Goal: Task Accomplishment & Management: Complete application form

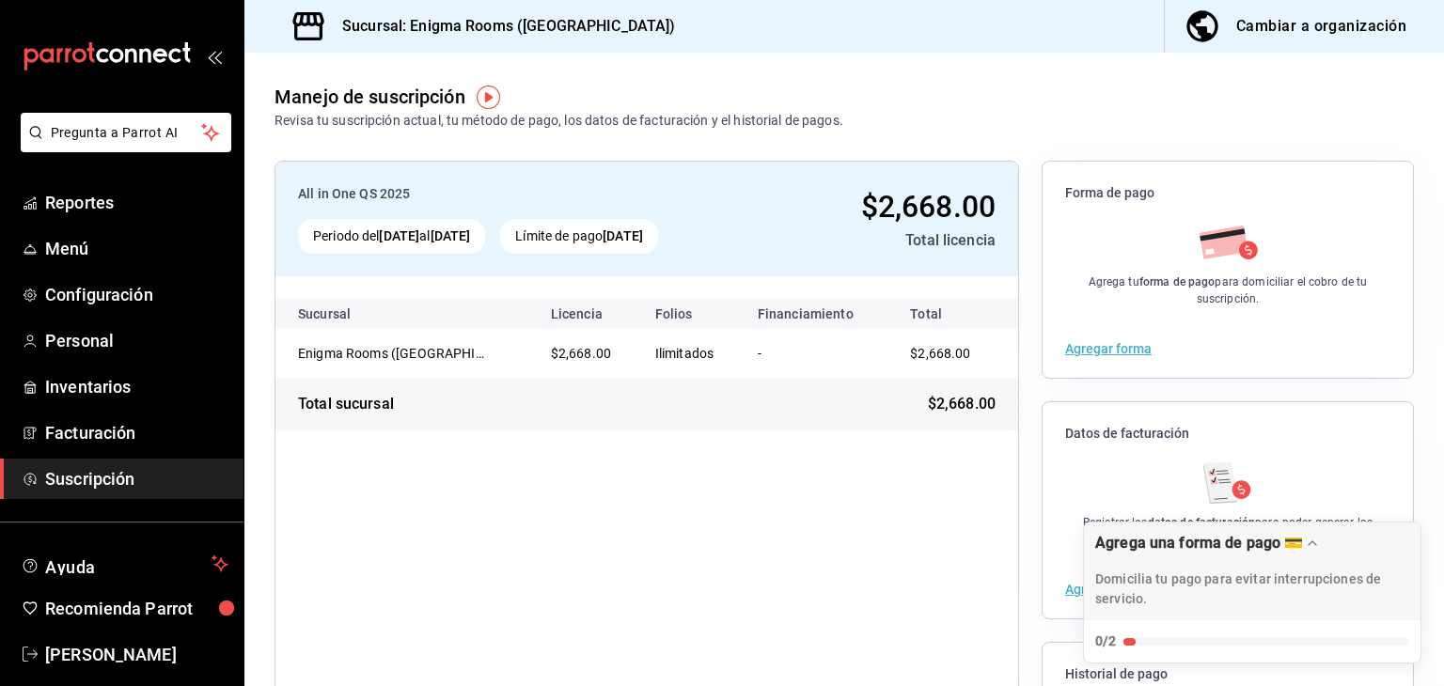
drag, startPoint x: 1217, startPoint y: 170, endPoint x: 1217, endPoint y: 127, distance: 43.3
click at [1217, 170] on div "Forma de pago" at bounding box center [1228, 190] width 370 height 57
click at [137, 329] on span "Personal" at bounding box center [136, 340] width 183 height 25
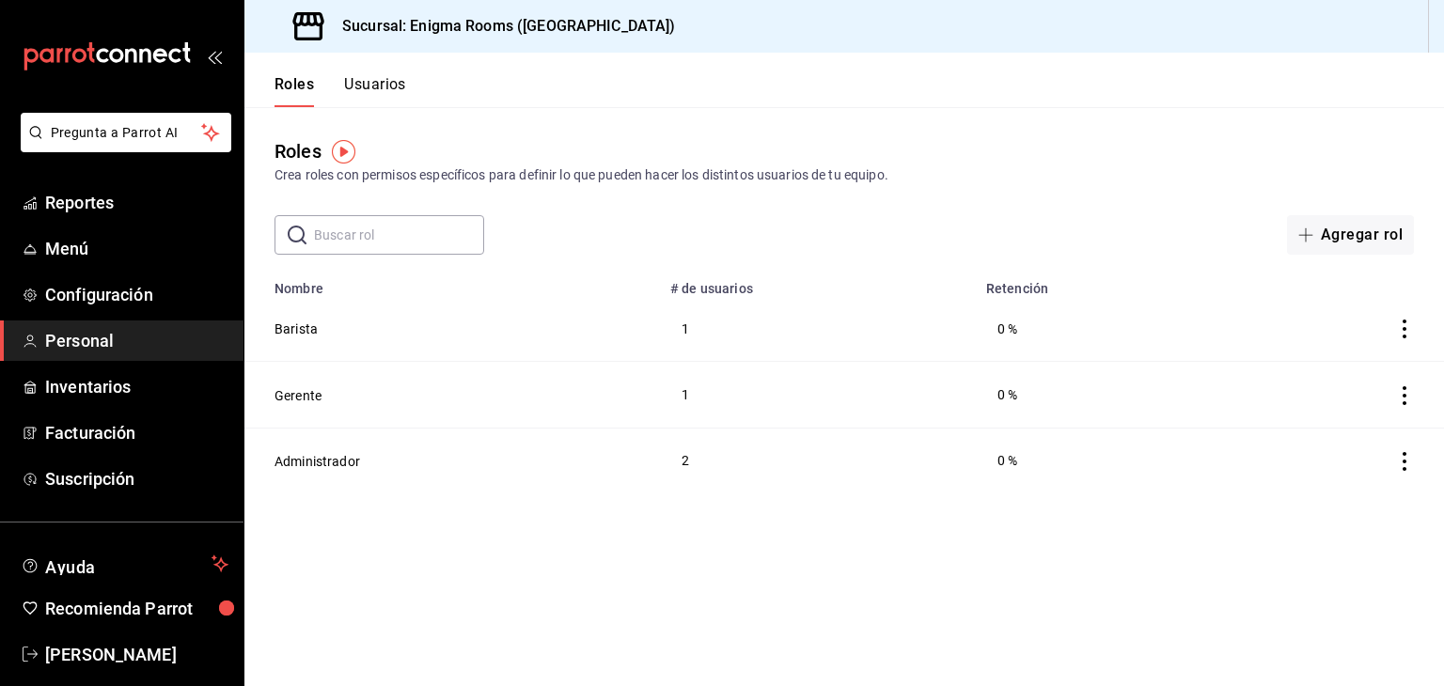
click at [383, 79] on button "Usuarios" at bounding box center [375, 91] width 62 height 32
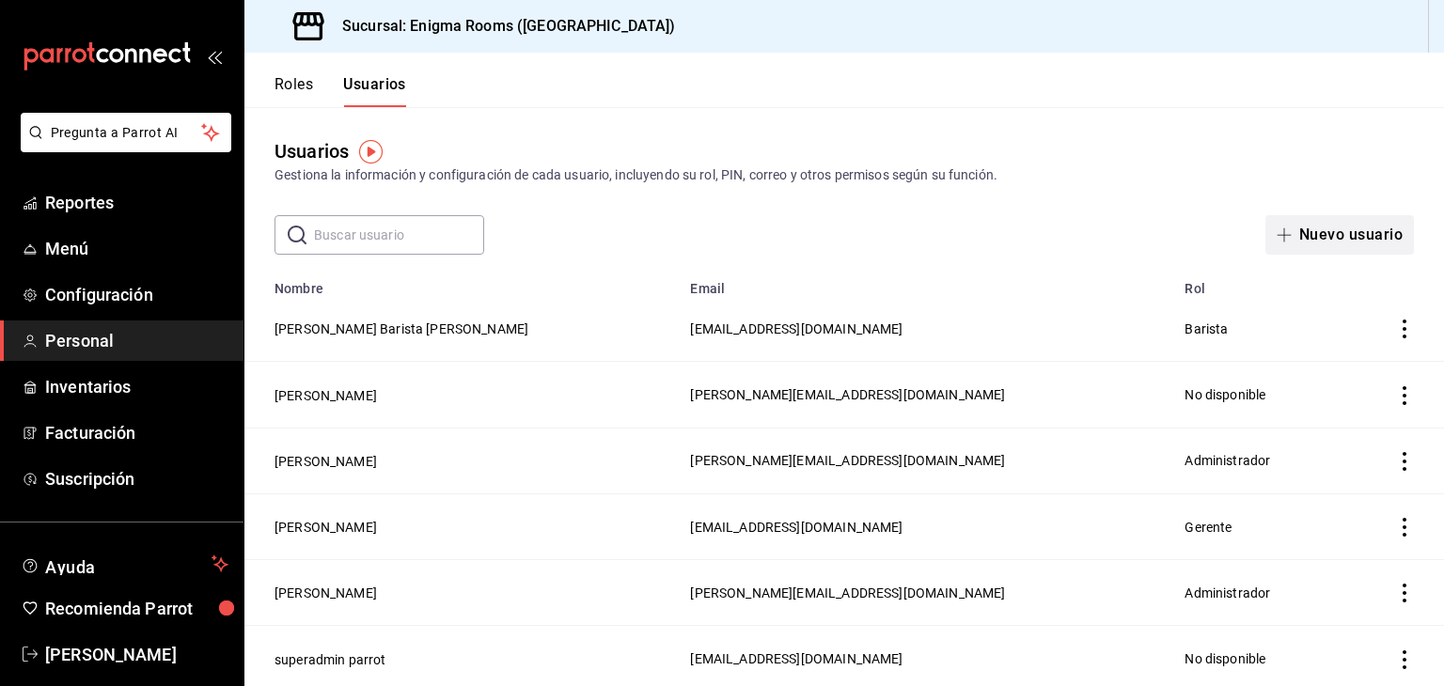
click at [1354, 227] on button "Nuevo usuario" at bounding box center [1340, 234] width 149 height 39
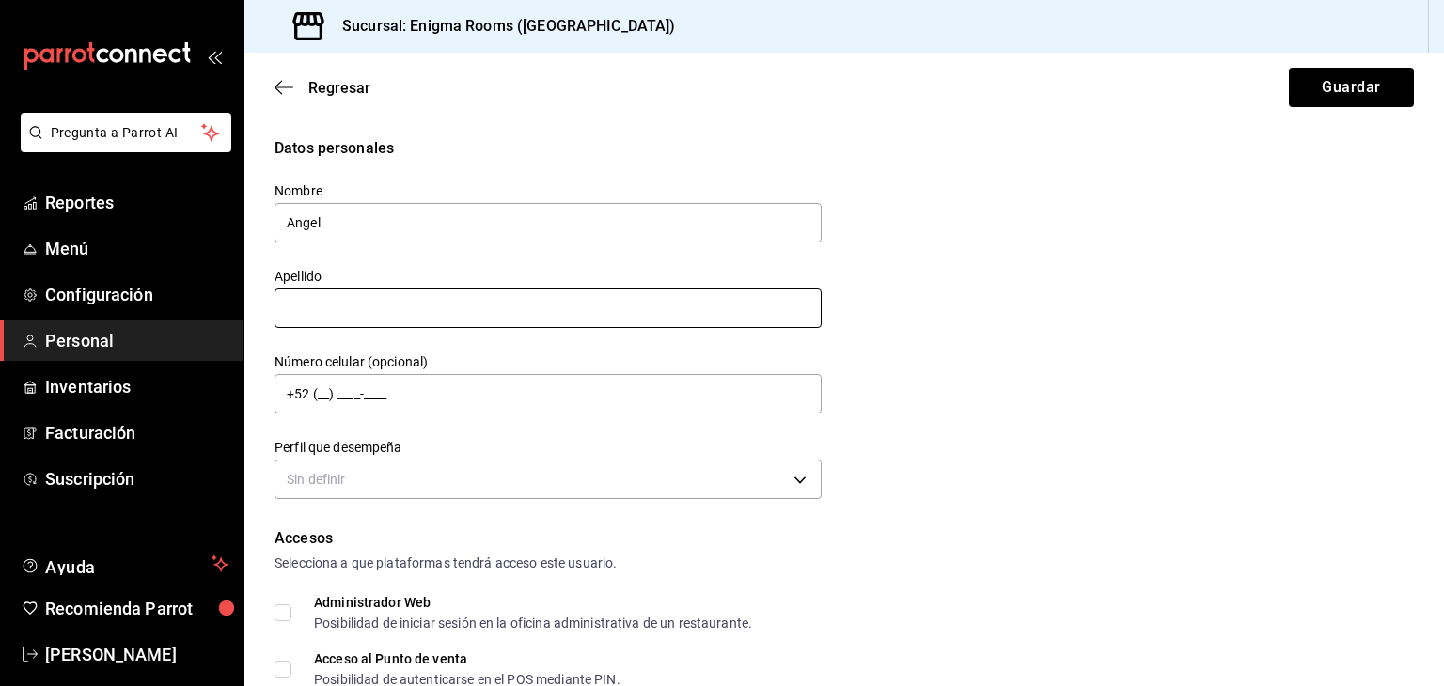
type input "Angel"
click at [549, 311] on input "text" at bounding box center [548, 308] width 547 height 39
type input "Luna"
click at [515, 394] on input "+52 (__) ____-____" at bounding box center [548, 393] width 547 height 39
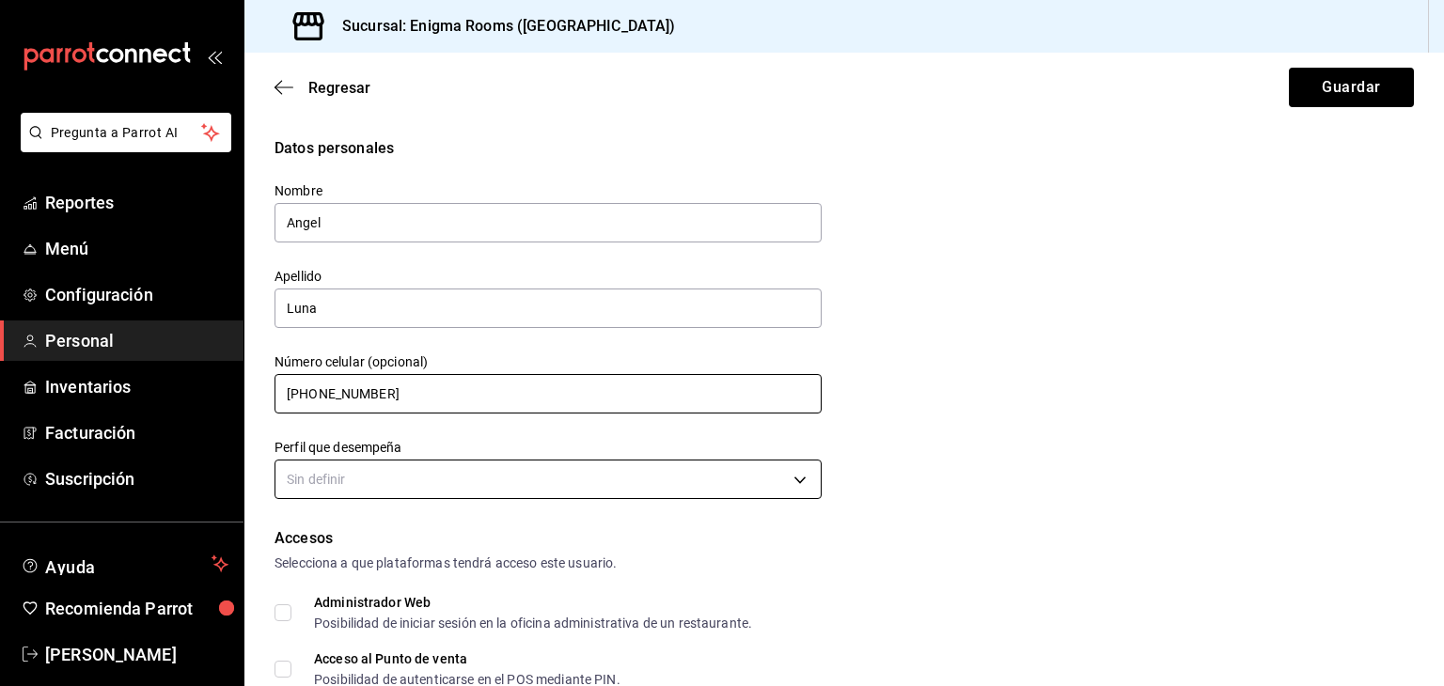
type input "[PHONE_NUMBER]"
click at [480, 491] on body "Pregunta a Parrot AI Reportes Menú Configuración Personal Inventarios Facturaci…" at bounding box center [722, 343] width 1444 height 686
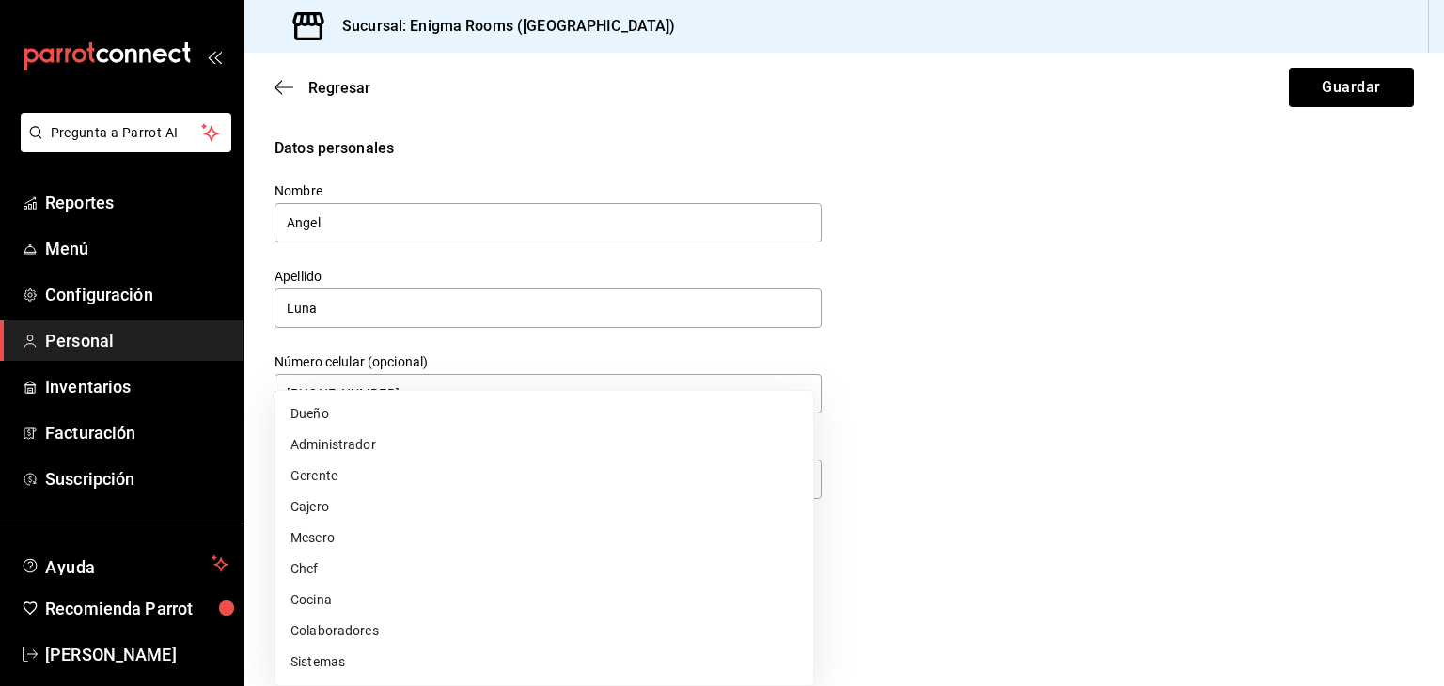
click at [397, 437] on li "Administrador" at bounding box center [544, 445] width 538 height 31
type input "ADMIN"
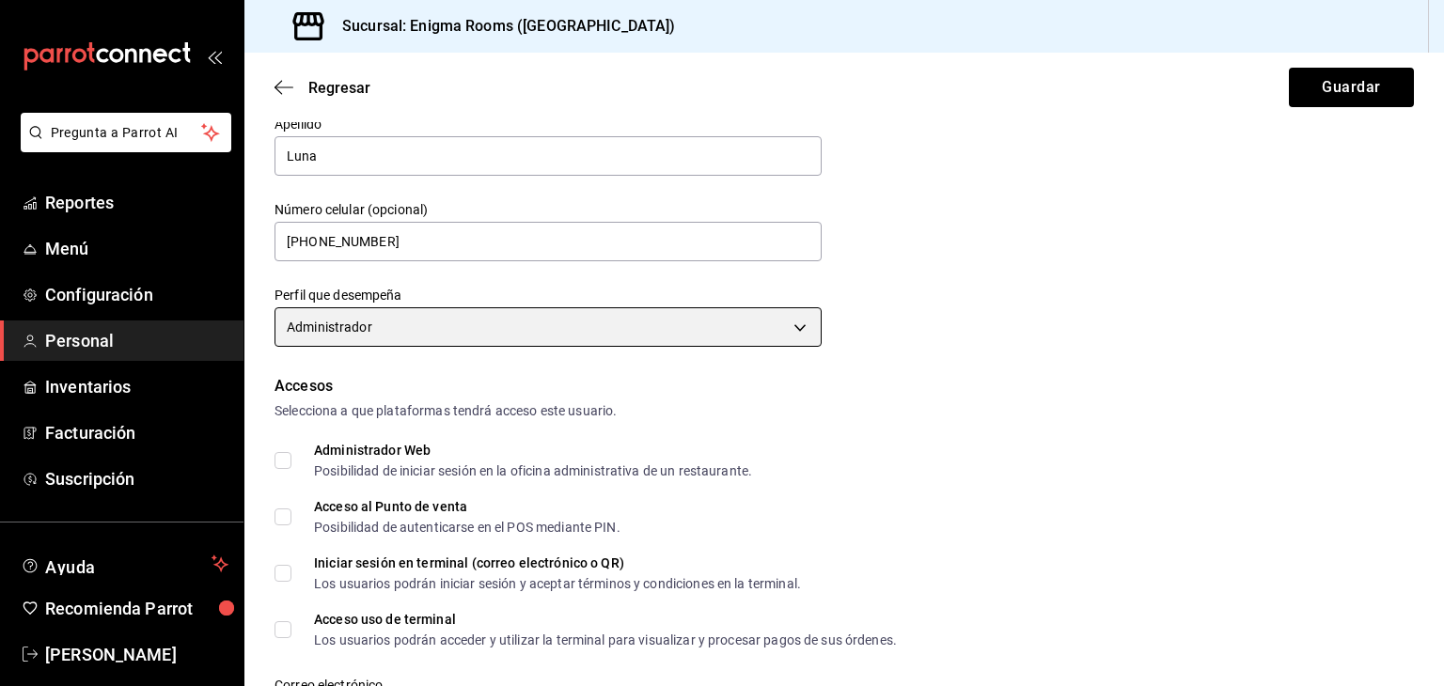
scroll to position [167, 0]
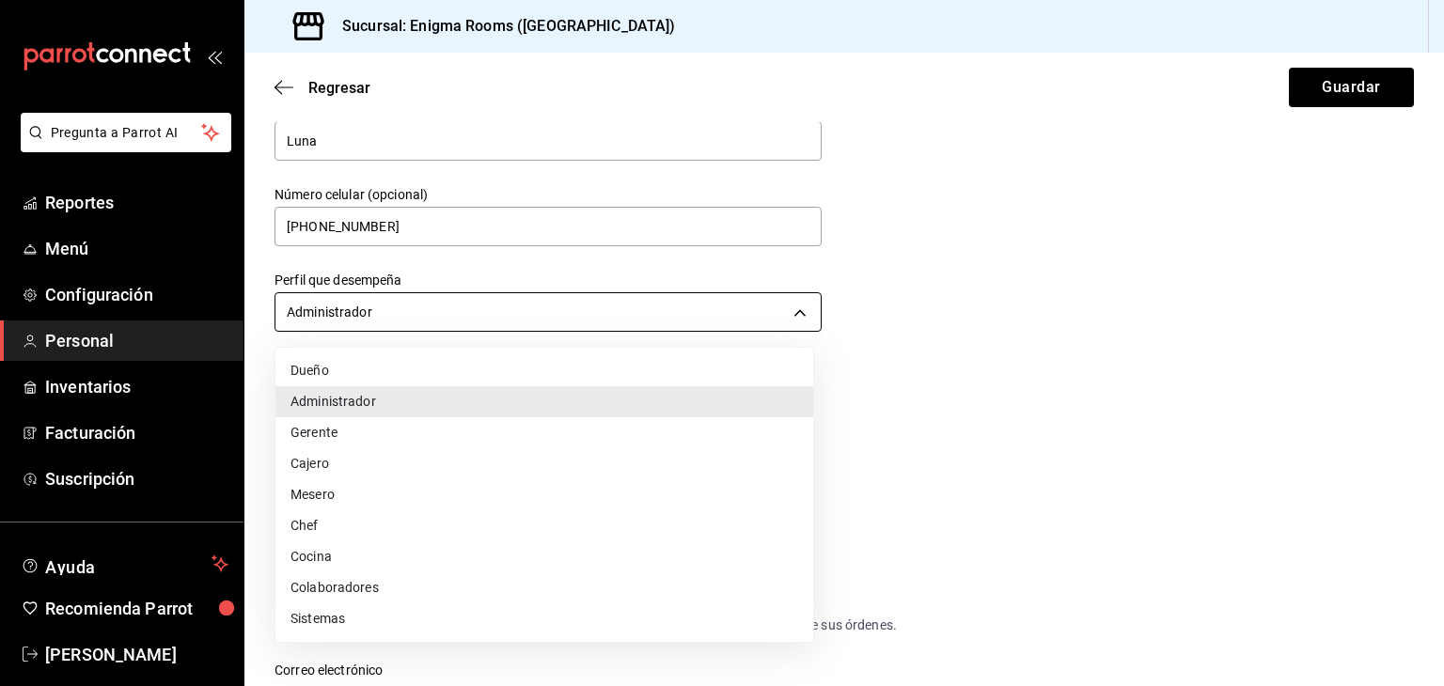
click at [686, 307] on body "Pregunta a Parrot AI Reportes Menú Configuración Personal Inventarios Facturaci…" at bounding box center [722, 343] width 1444 height 686
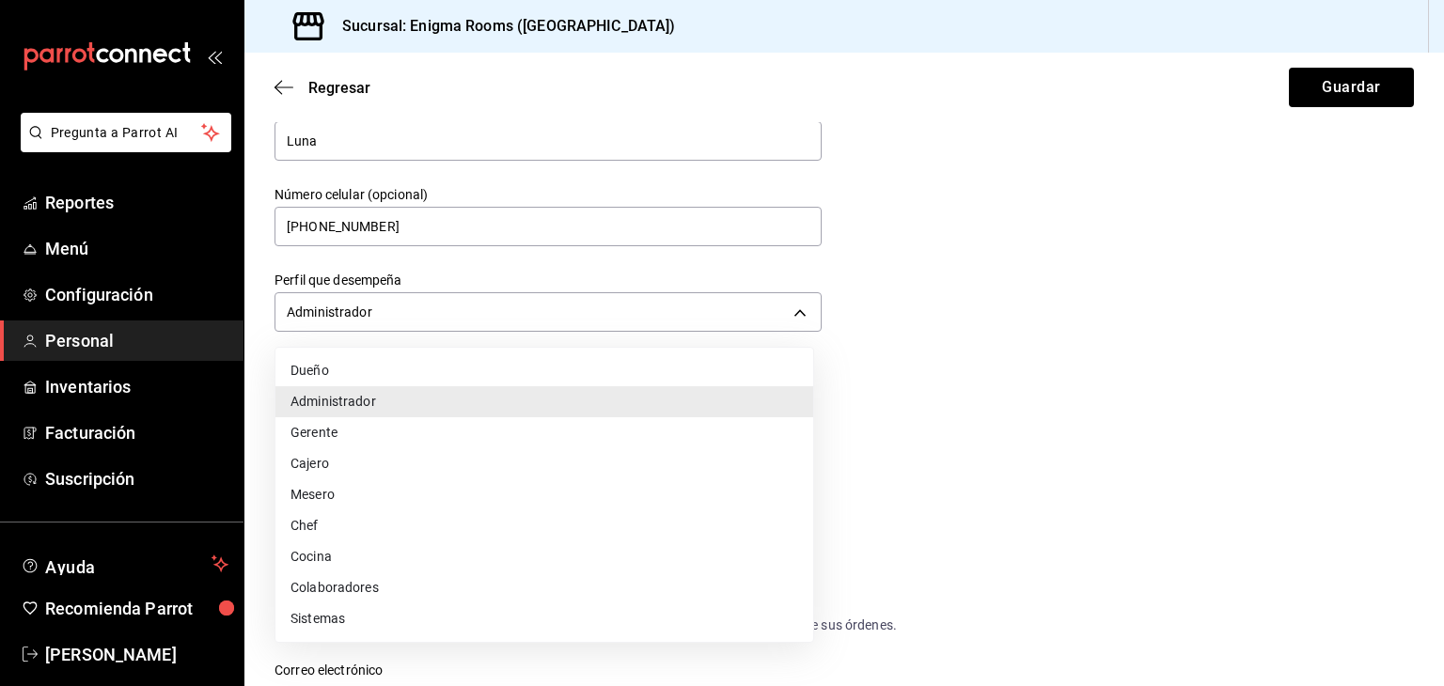
click at [488, 406] on li "Administrador" at bounding box center [544, 401] width 538 height 31
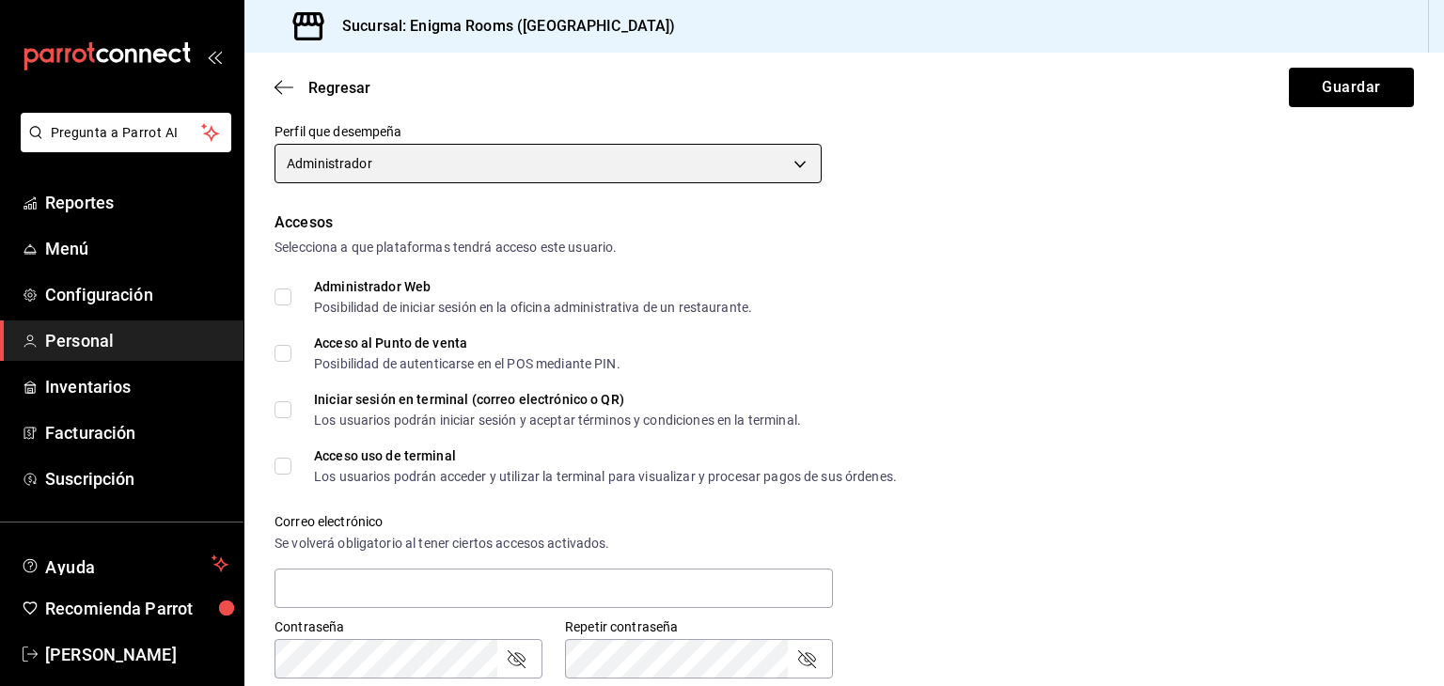
scroll to position [316, 0]
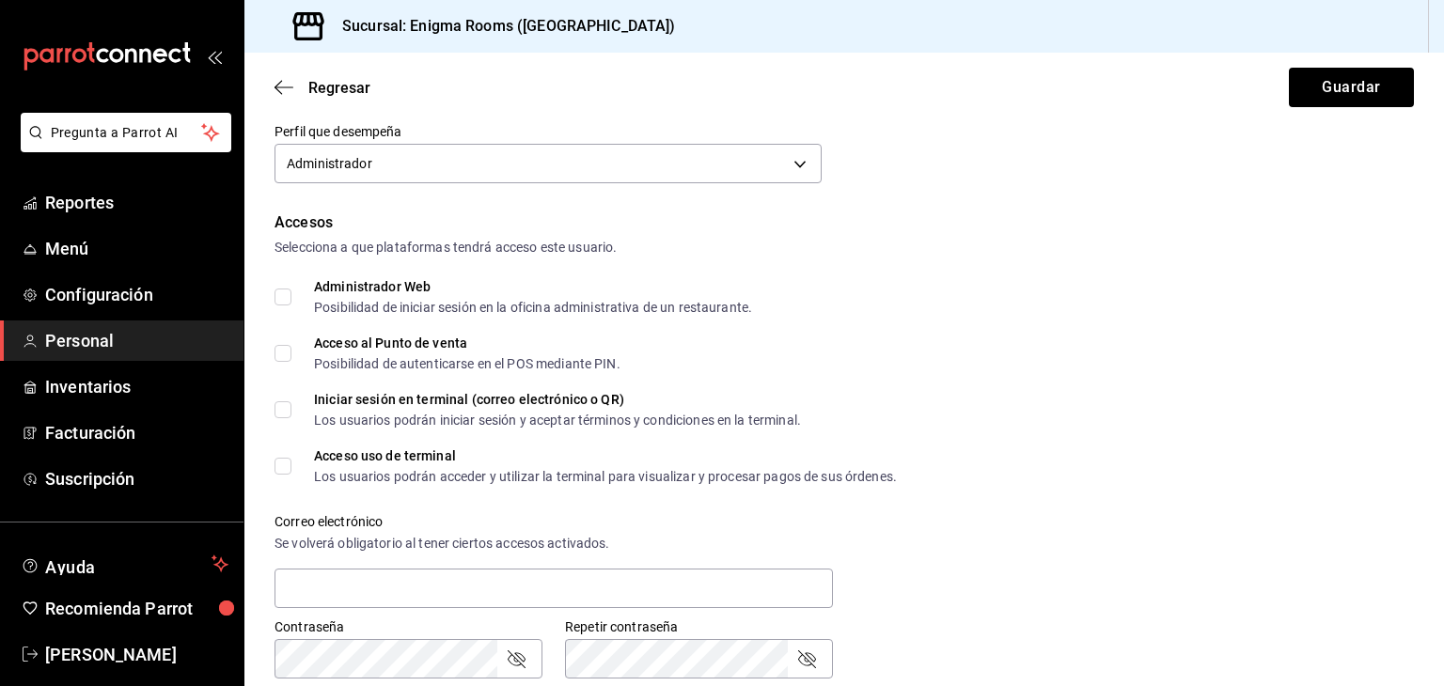
click at [288, 299] on input "Administrador Web Posibilidad de iniciar sesión en la oficina administrativa de…" at bounding box center [283, 297] width 17 height 17
checkbox input "true"
click at [285, 355] on input "Acceso al Punto de venta Posibilidad de autenticarse en el POS mediante PIN." at bounding box center [283, 353] width 17 height 17
checkbox input "true"
click at [283, 421] on label "Iniciar sesión en terminal (correo electrónico o QR) Los usuarios podrán inicia…" at bounding box center [538, 410] width 527 height 34
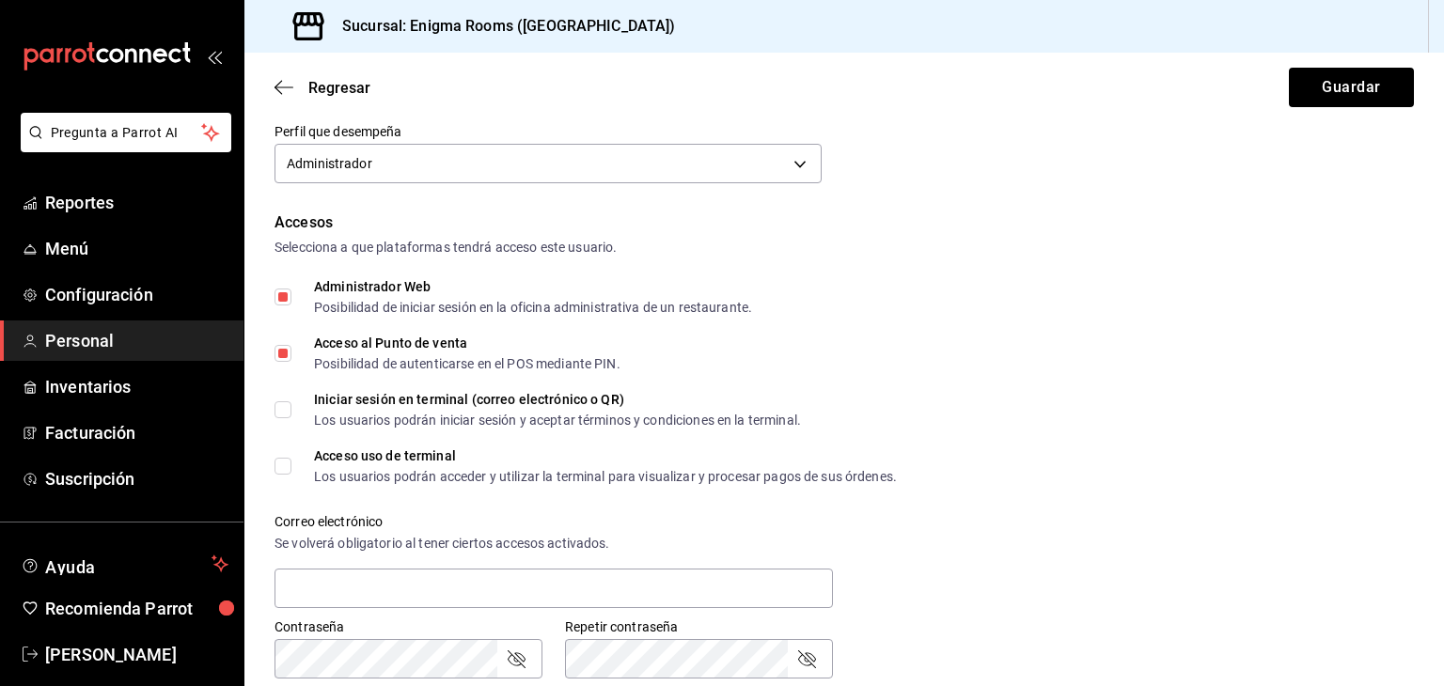
click at [283, 418] on input "Iniciar sesión en terminal (correo electrónico o QR) Los usuarios podrán inicia…" at bounding box center [283, 409] width 17 height 17
checkbox input "true"
click at [281, 474] on label "Acceso uso de terminal Los usuarios podrán acceder y utilizar la terminal para …" at bounding box center [586, 466] width 622 height 34
click at [281, 474] on input "Acceso uso de terminal Los usuarios podrán acceder y utilizar la terminal para …" at bounding box center [283, 466] width 17 height 17
checkbox input "true"
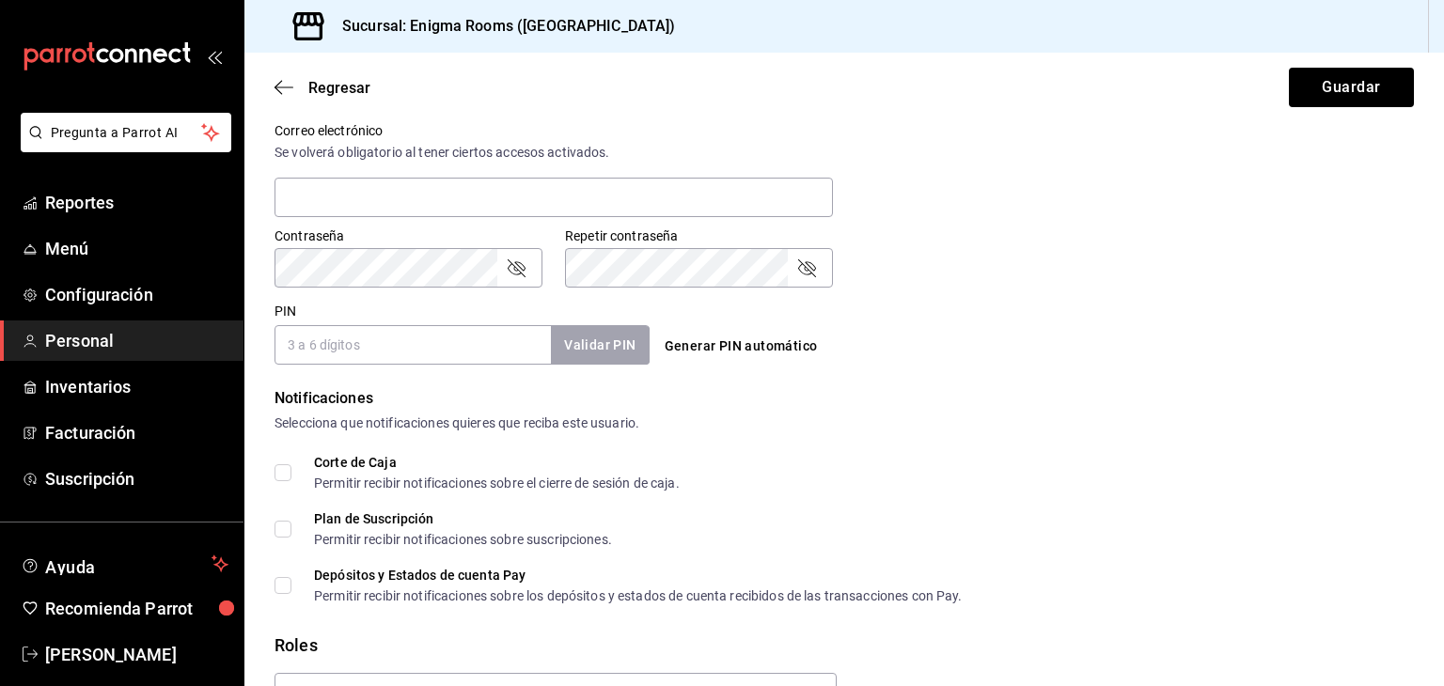
scroll to position [709, 0]
click at [285, 471] on input "Corte de Caja Permitir recibir notificaciones sobre el cierre de sesión de caja." at bounding box center [283, 471] width 17 height 17
checkbox input "true"
click at [278, 535] on label "Plan de Suscripción Permitir recibir notificaciones sobre suscripciones." at bounding box center [444, 528] width 338 height 34
click at [278, 535] on input "Plan de Suscripción Permitir recibir notificaciones sobre suscripciones." at bounding box center [283, 527] width 17 height 17
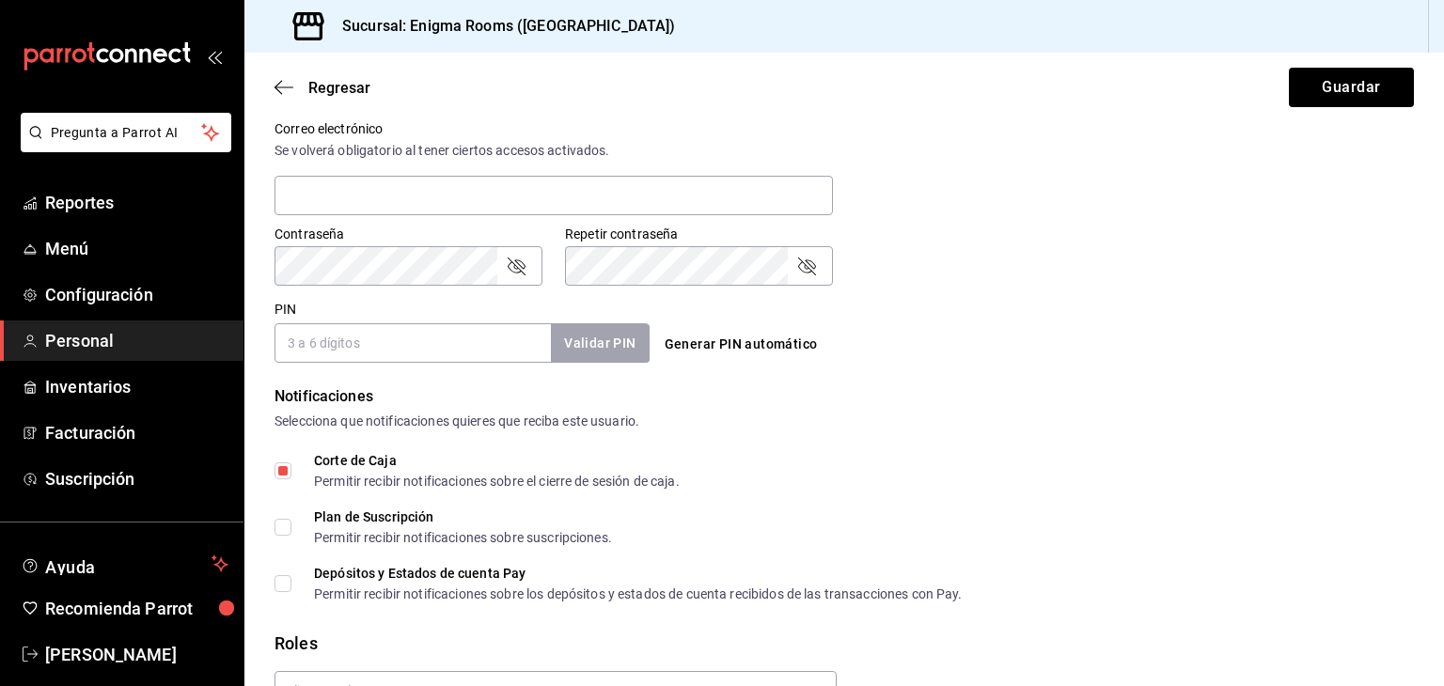
checkbox input "true"
click at [284, 582] on input "Depósitos y Estados de cuenta Pay Permitir recibir notificaciones sobre los dep…" at bounding box center [283, 583] width 17 height 17
checkbox input "true"
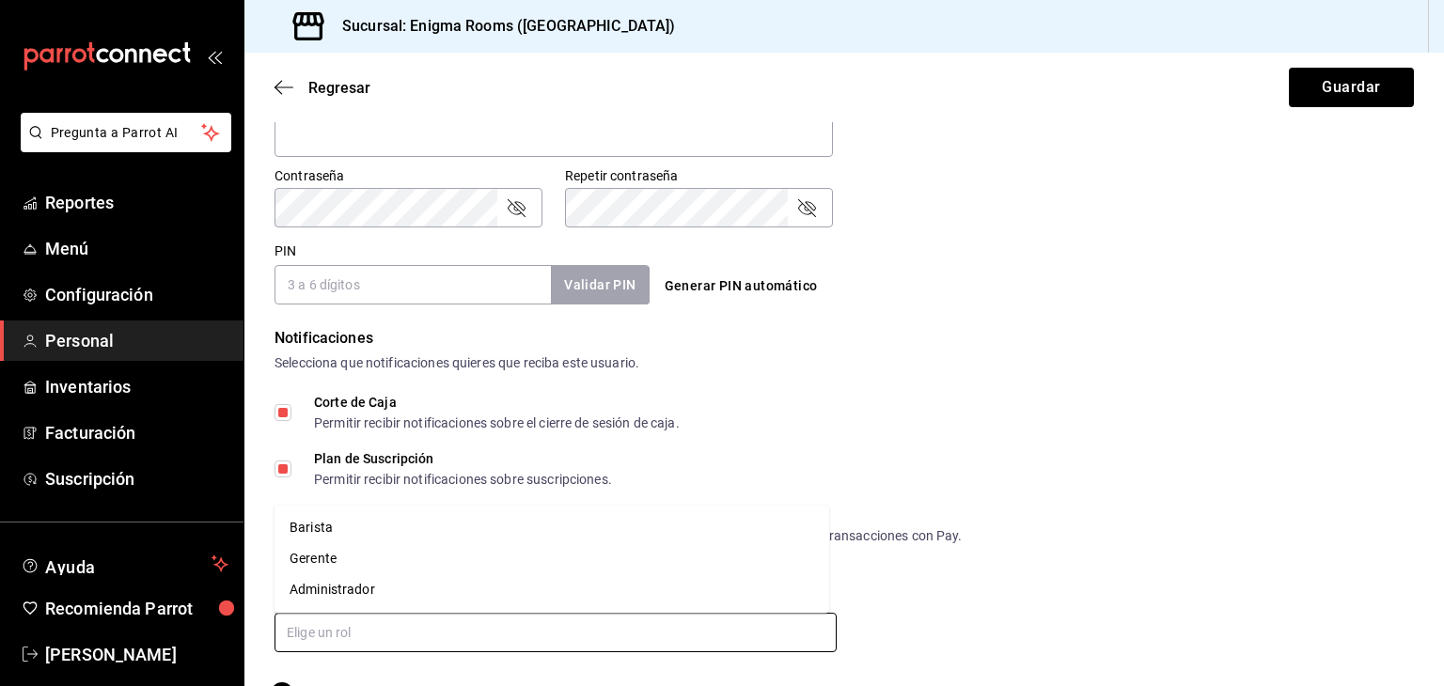
click at [398, 633] on input "text" at bounding box center [556, 632] width 562 height 39
click at [354, 582] on li "Administrador" at bounding box center [552, 589] width 555 height 31
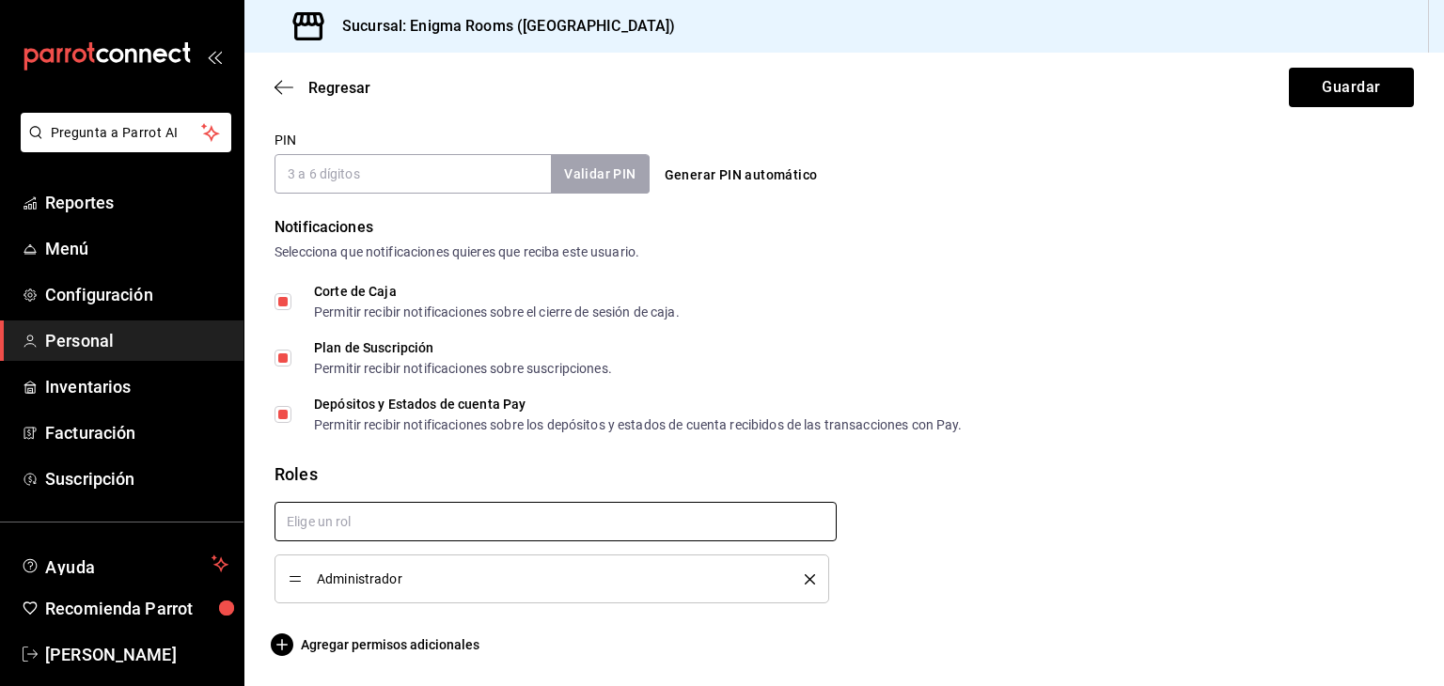
scroll to position [878, 0]
click at [301, 642] on span "Agregar permisos adicionales" at bounding box center [377, 645] width 205 height 23
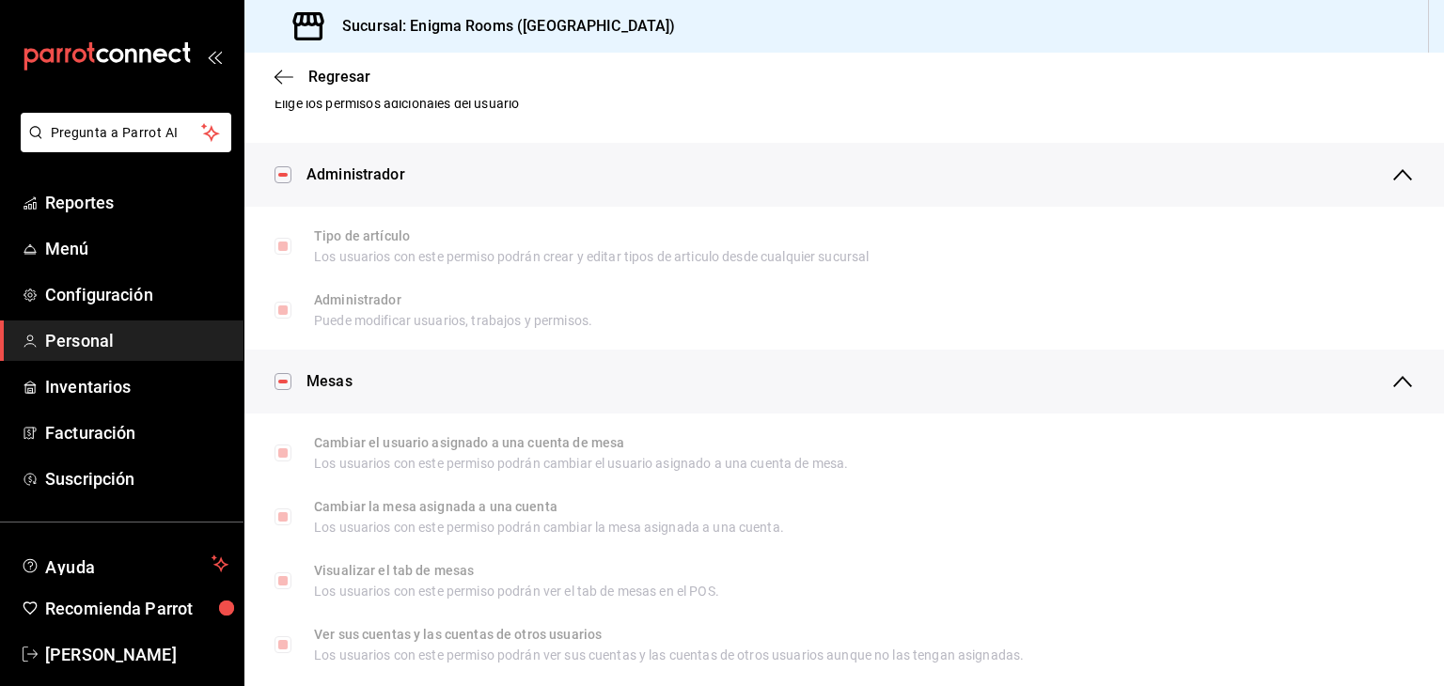
scroll to position [0, 0]
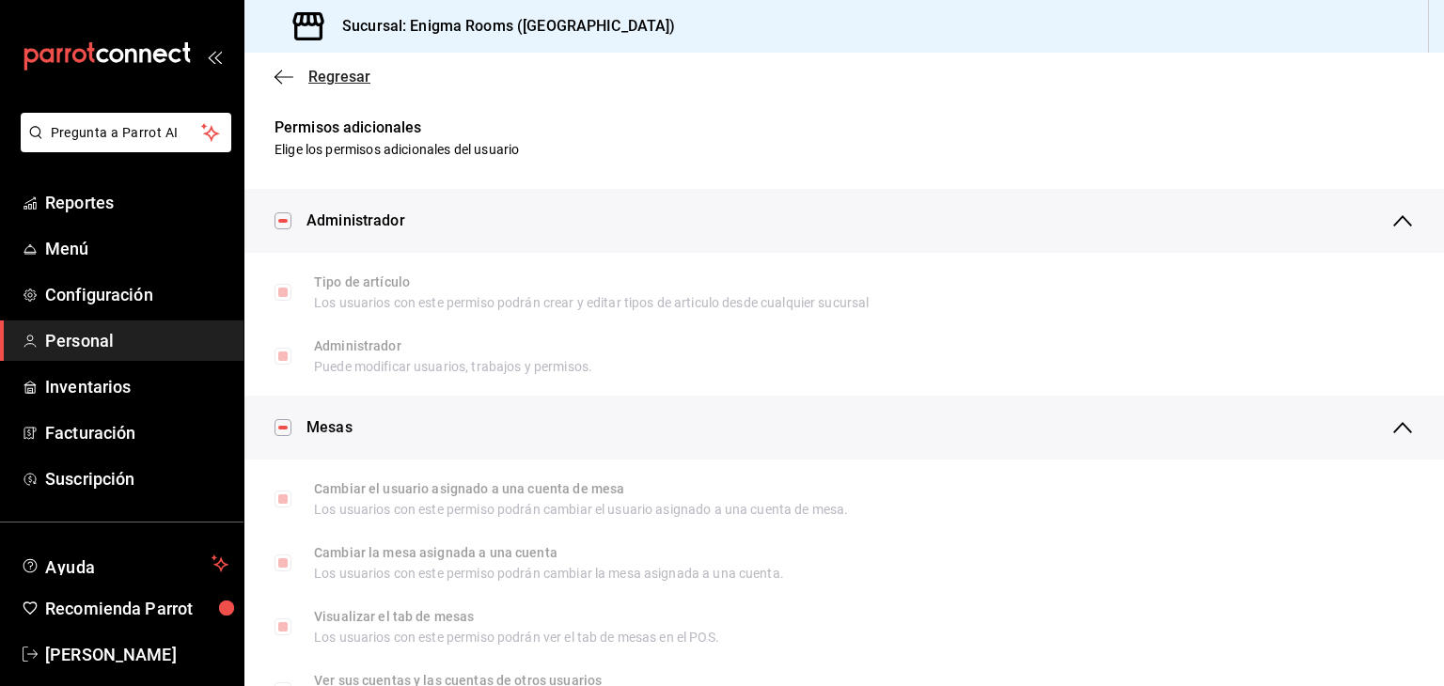
click at [287, 82] on icon "button" at bounding box center [284, 77] width 19 height 17
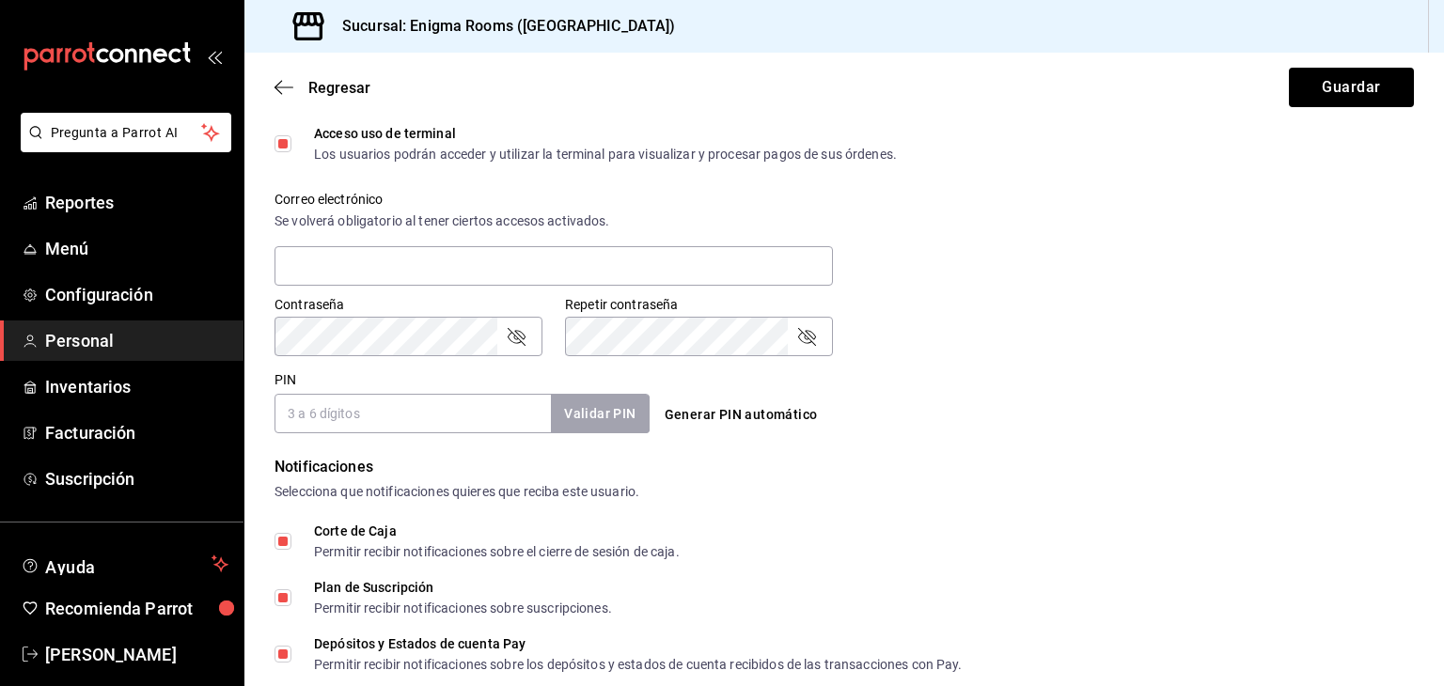
scroll to position [638, 0]
click at [417, 259] on input "text" at bounding box center [554, 265] width 558 height 39
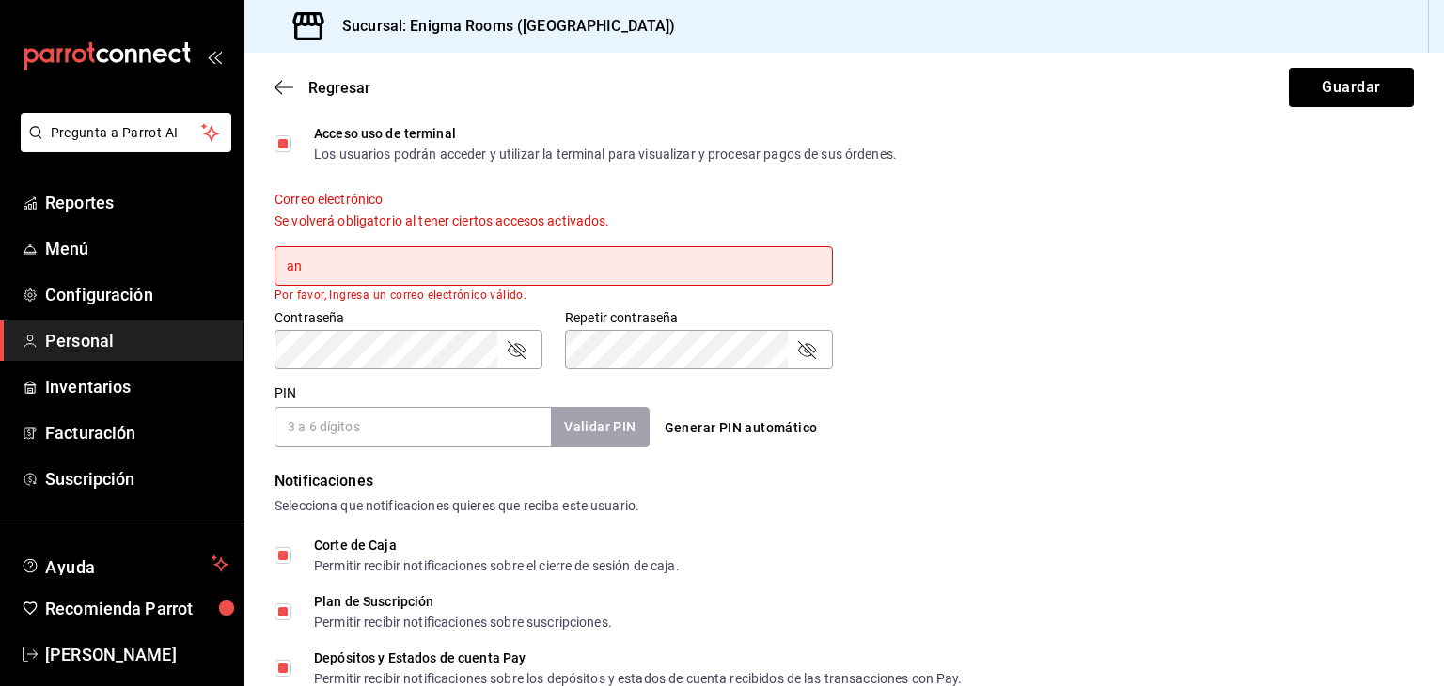
type input "a"
type input "[EMAIL_ADDRESS][DOMAIN_NAME]"
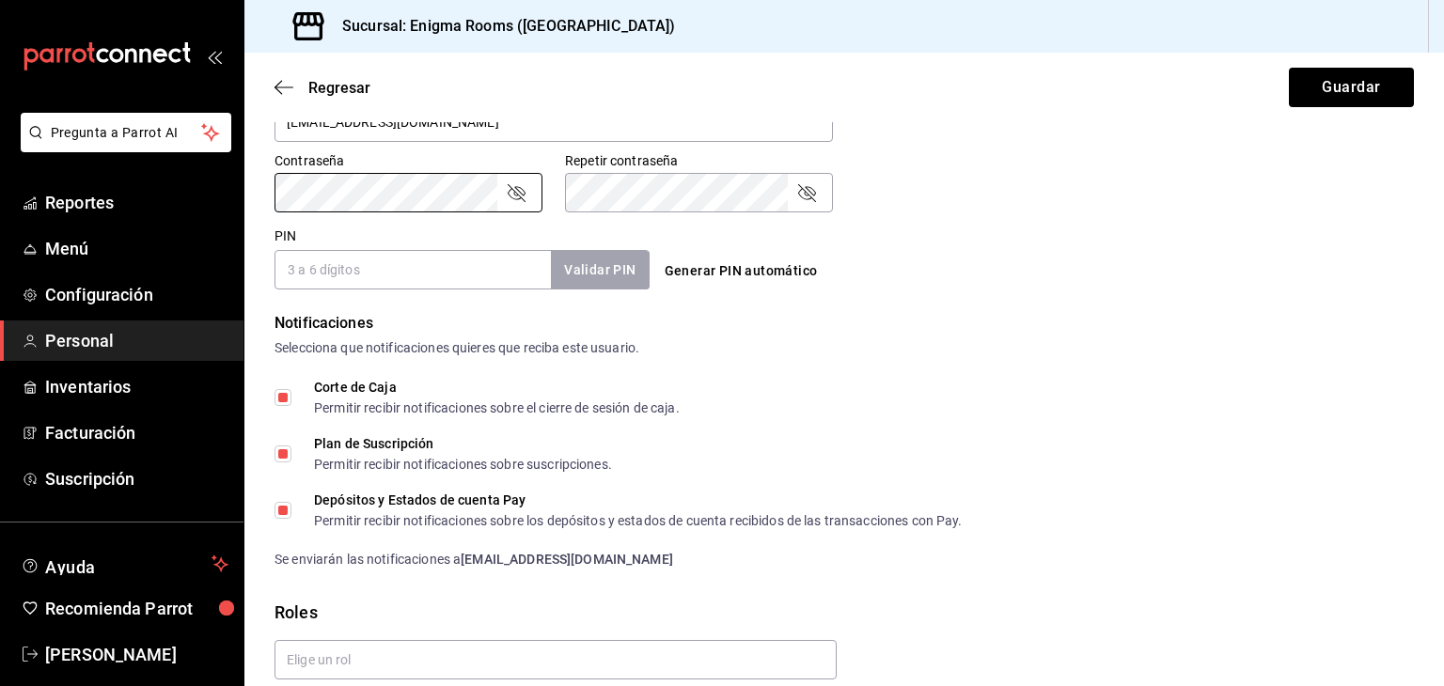
scroll to position [702, 0]
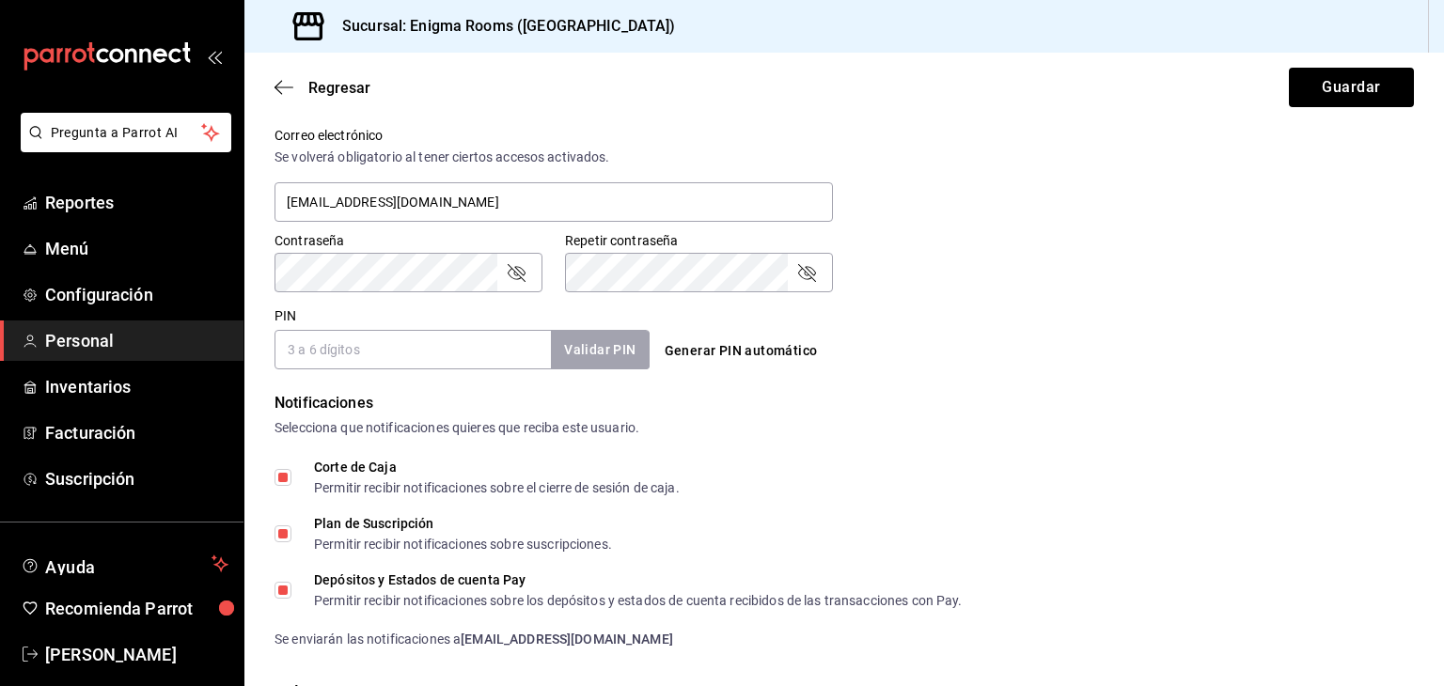
click at [480, 345] on input "PIN" at bounding box center [413, 349] width 276 height 39
type input "1812"
click at [898, 355] on div "Generar PIN automático" at bounding box center [844, 351] width 375 height 35
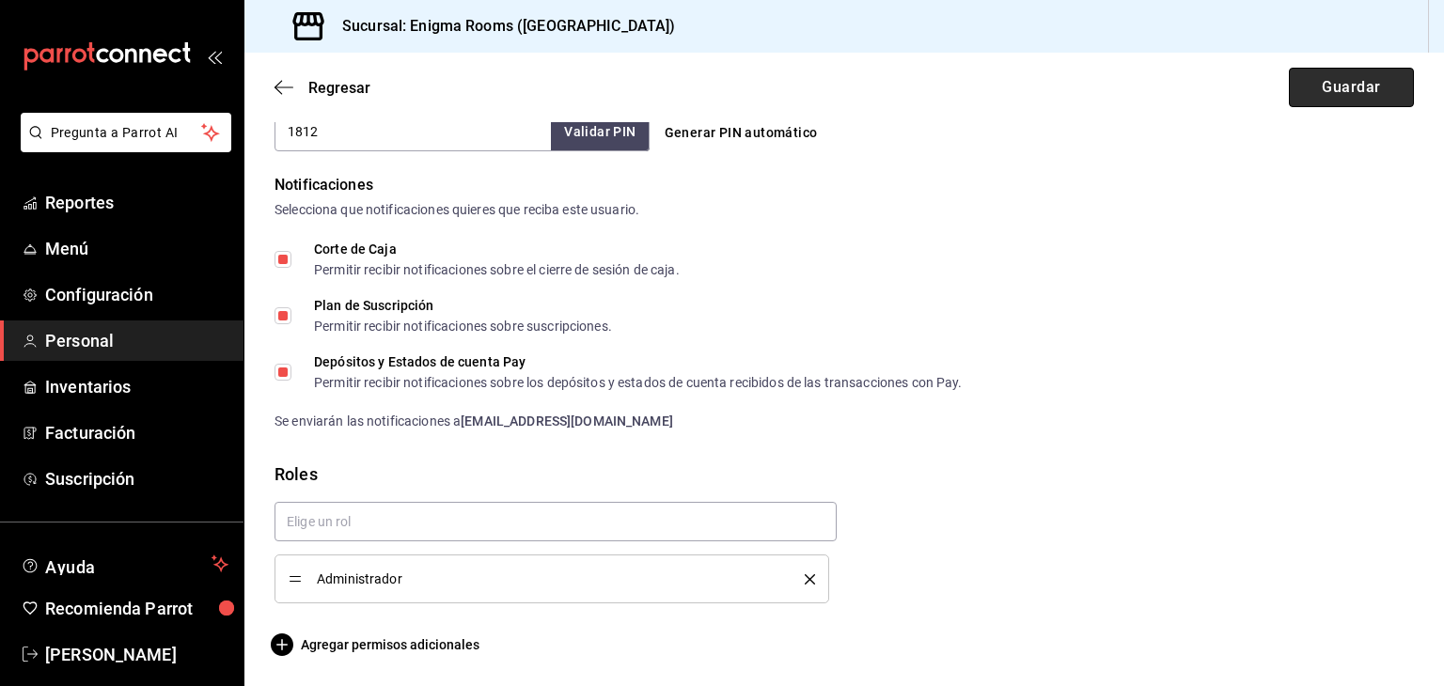
click at [1350, 88] on button "Guardar" at bounding box center [1351, 87] width 125 height 39
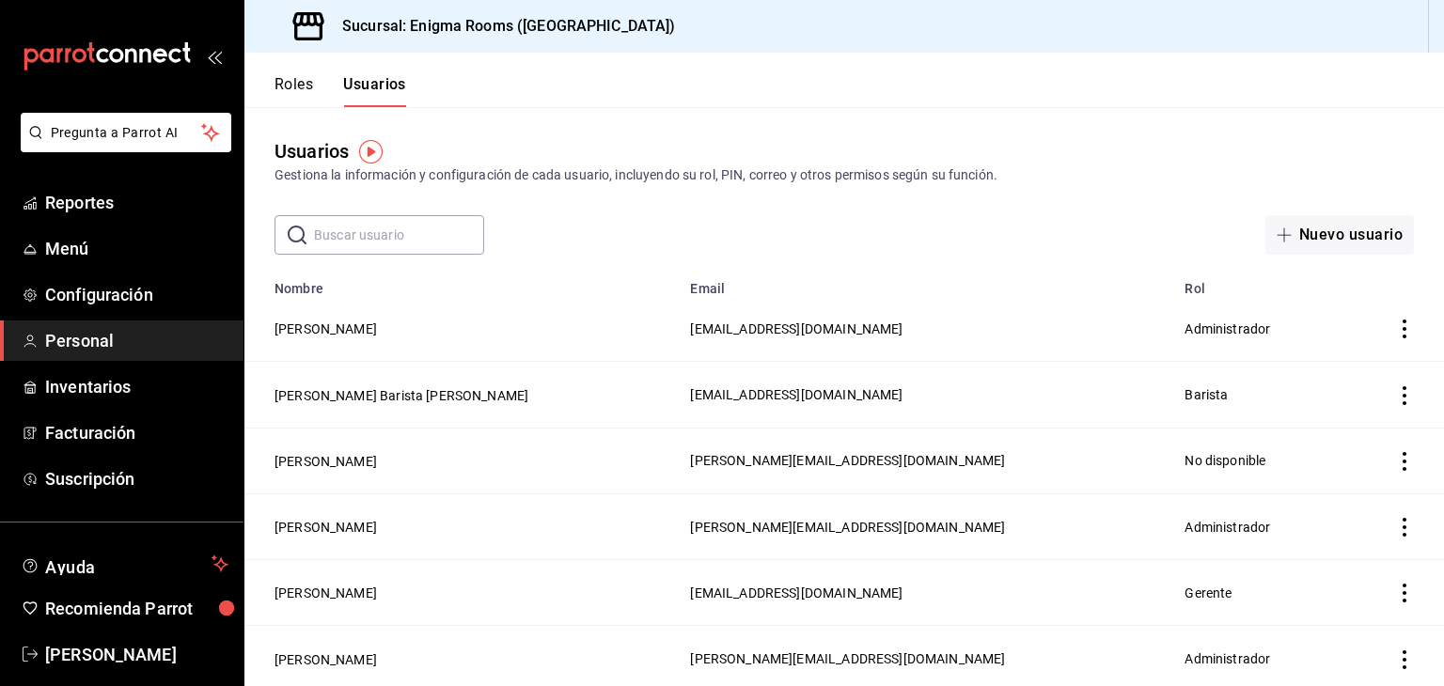
click at [602, 112] on div "Usuarios Gestiona la información y configuración de cada usuario, incluyendo su…" at bounding box center [844, 181] width 1200 height 148
click at [1282, 243] on button "Nuevo usuario" at bounding box center [1340, 234] width 149 height 39
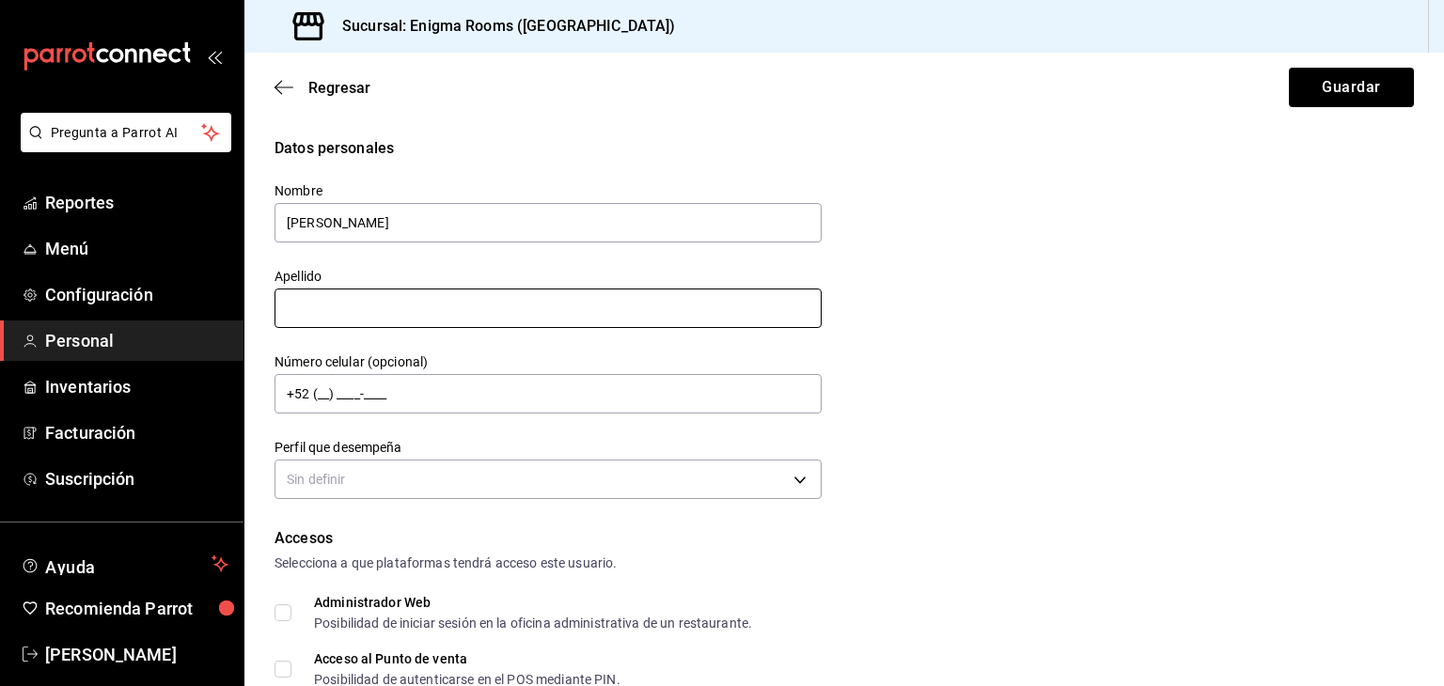
type input "[PERSON_NAME]"
click at [464, 297] on input "text" at bounding box center [548, 308] width 547 height 39
type input "Dotor"
click at [499, 393] on input "+52 (__) ____-____" at bounding box center [548, 393] width 547 height 39
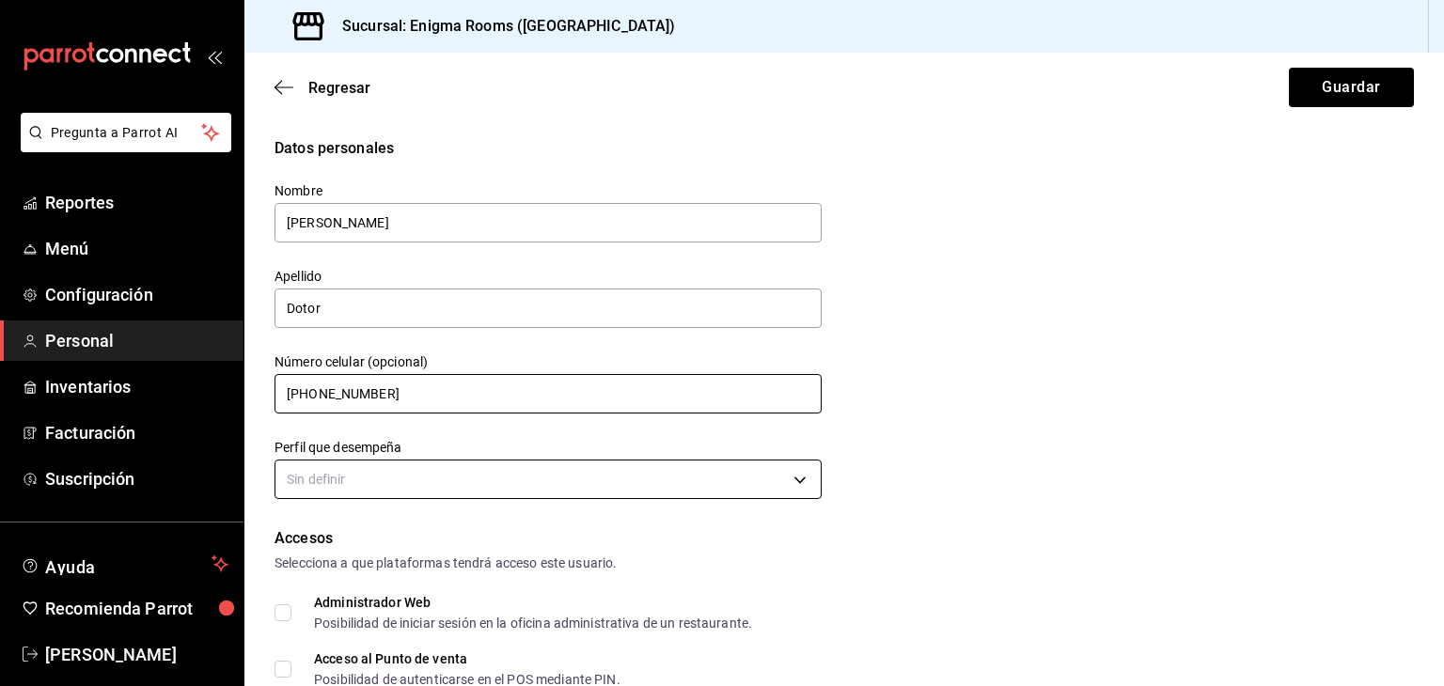
type input "[PHONE_NUMBER]"
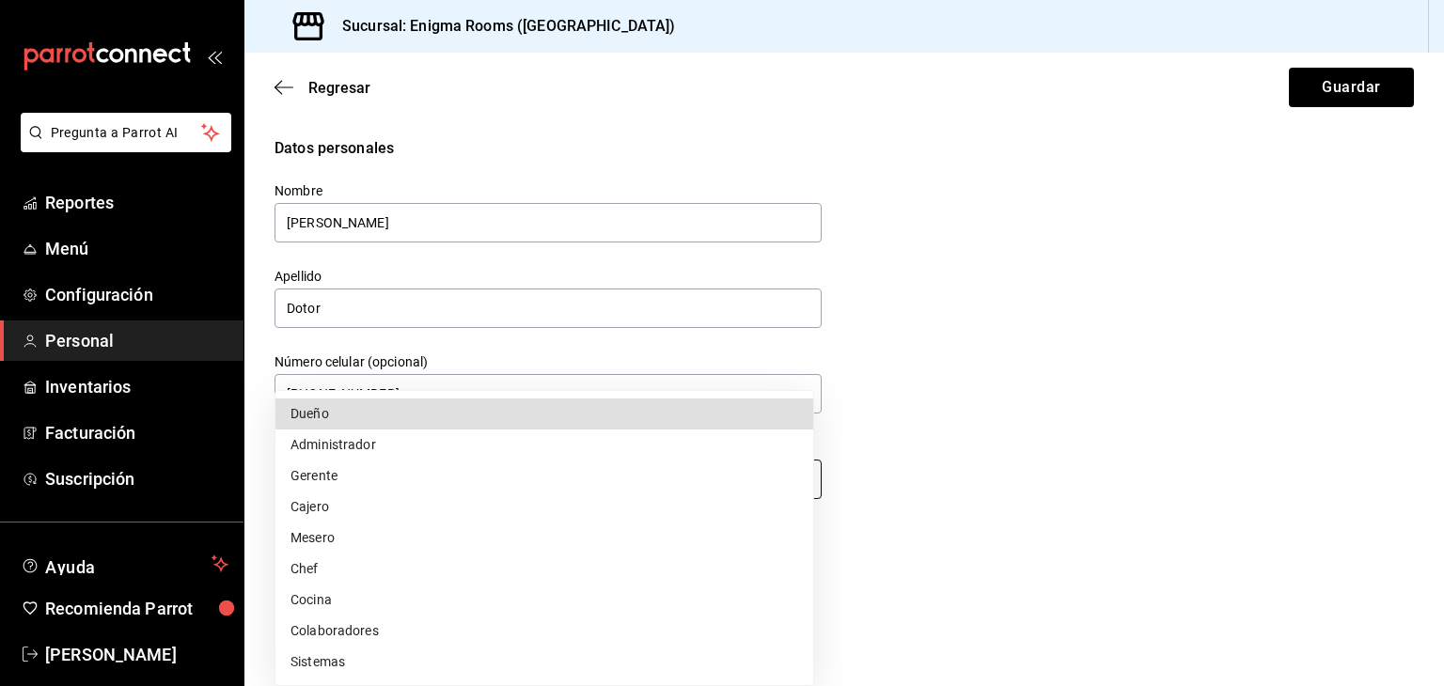
click at [442, 471] on body "Pregunta a Parrot AI Reportes Menú Configuración Personal Inventarios Facturaci…" at bounding box center [722, 343] width 1444 height 686
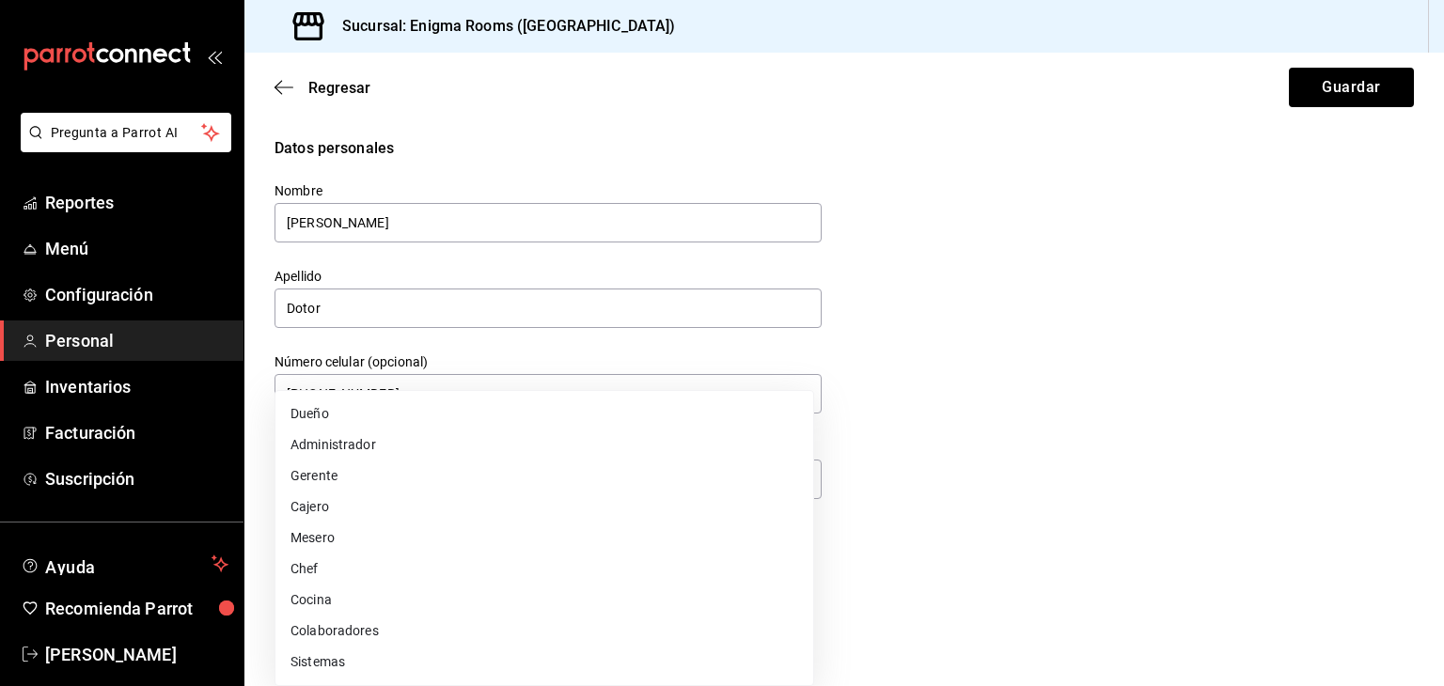
click at [357, 448] on li "Administrador" at bounding box center [544, 445] width 538 height 31
type input "ADMIN"
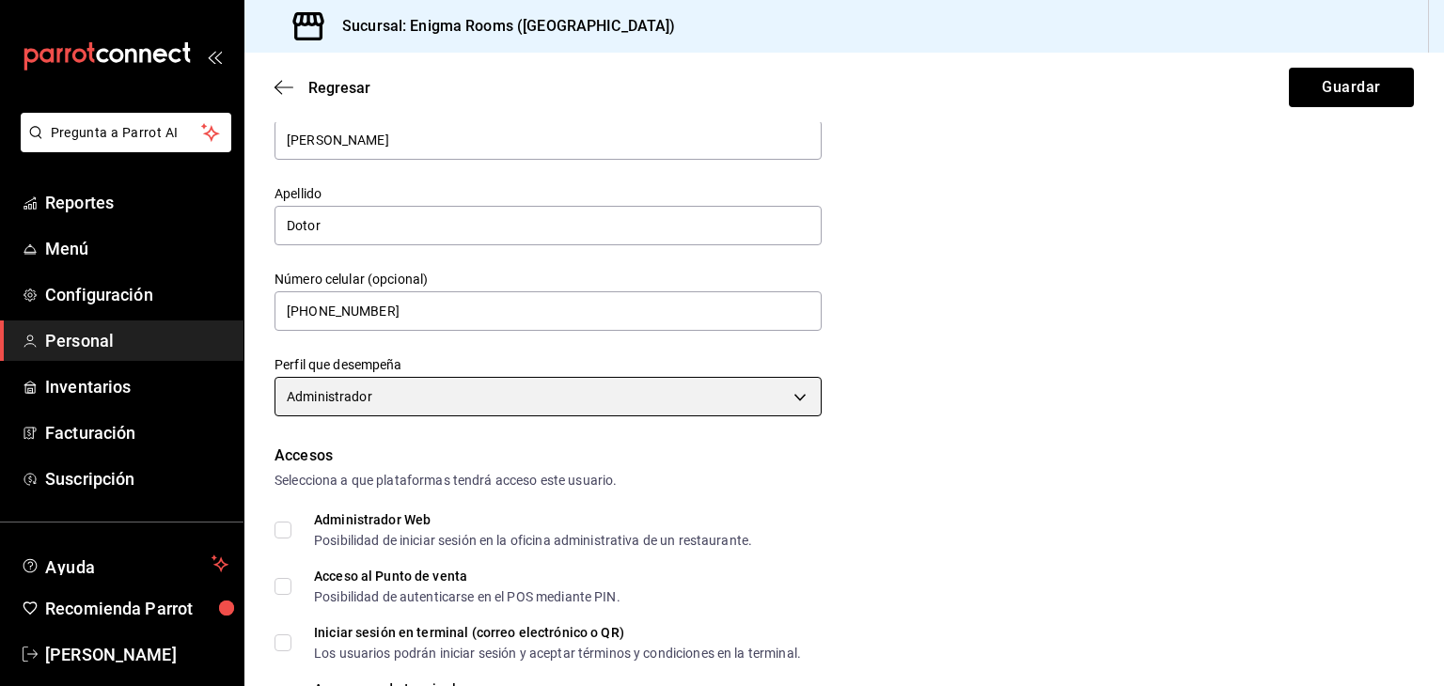
scroll to position [282, 0]
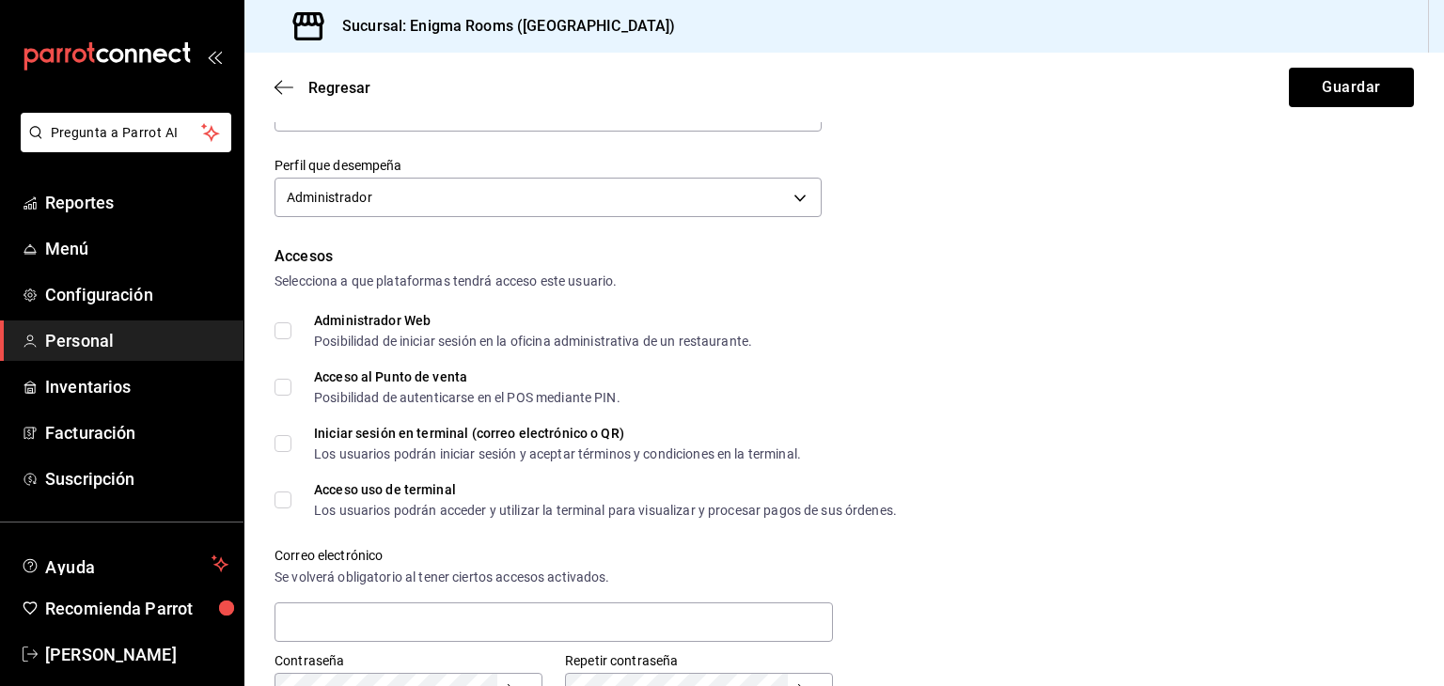
click at [285, 343] on label "Administrador Web Posibilidad de iniciar sesión en la oficina administrativa de…" at bounding box center [514, 331] width 478 height 34
click at [285, 339] on input "Administrador Web Posibilidad de iniciar sesión en la oficina administrativa de…" at bounding box center [283, 330] width 17 height 17
checkbox input "true"
click at [276, 399] on label "Acceso al Punto de venta Posibilidad de autenticarse en el POS mediante PIN." at bounding box center [448, 387] width 346 height 34
click at [276, 396] on input "Acceso al Punto de venta Posibilidad de autenticarse en el POS mediante PIN." at bounding box center [283, 387] width 17 height 17
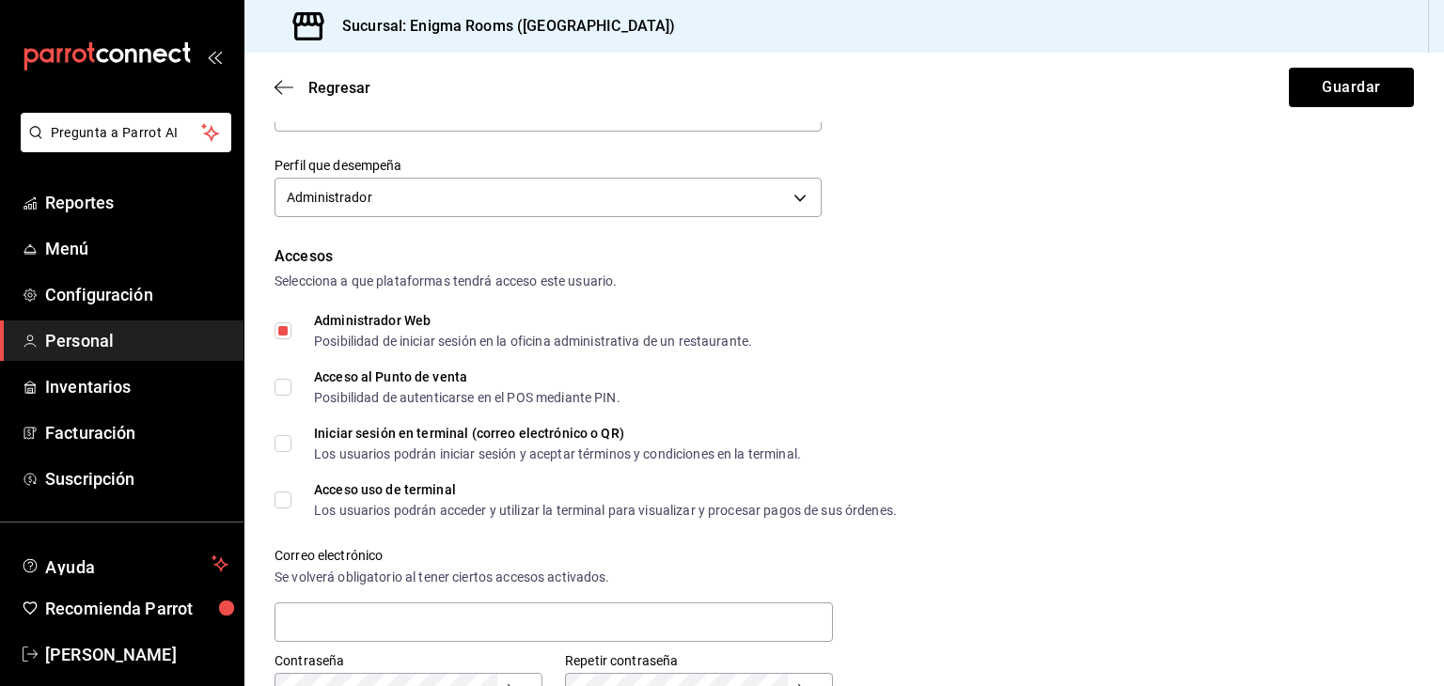
checkbox input "true"
click at [289, 448] on input "Iniciar sesión en terminal (correo electrónico o QR) Los usuarios podrán inicia…" at bounding box center [283, 443] width 17 height 17
checkbox input "true"
click at [297, 495] on span "Acceso uso de terminal Los usuarios podrán acceder y utilizar la terminal para …" at bounding box center [594, 500] width 606 height 34
click at [291, 495] on input "Acceso uso de terminal Los usuarios podrán acceder y utilizar la terminal para …" at bounding box center [283, 500] width 17 height 17
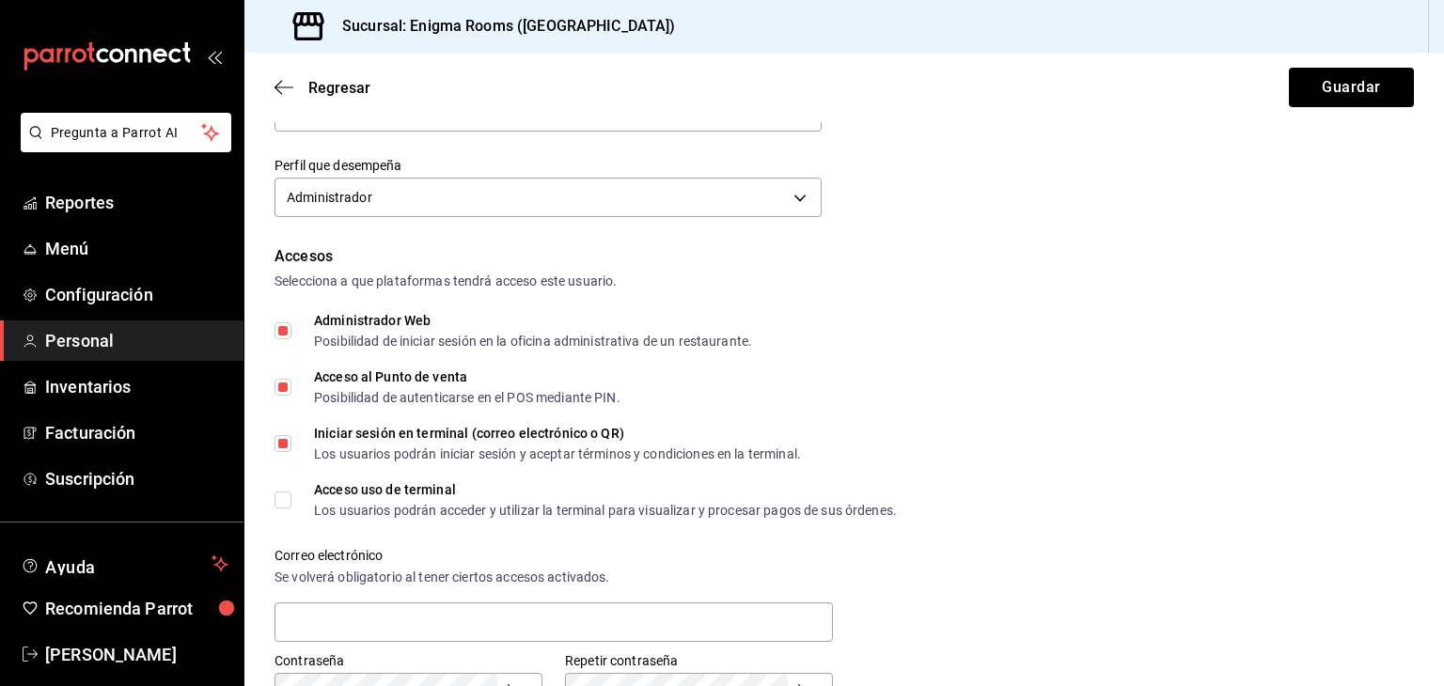
checkbox input "true"
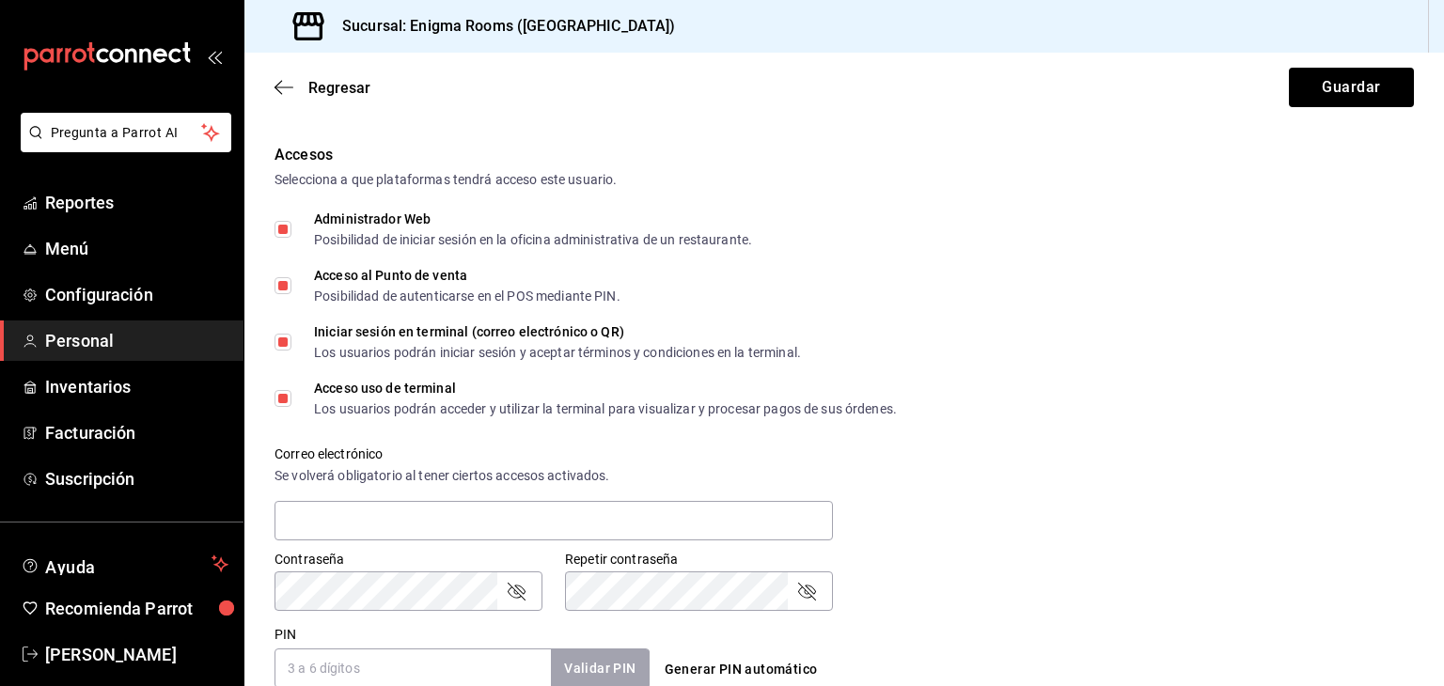
scroll to position [564, 0]
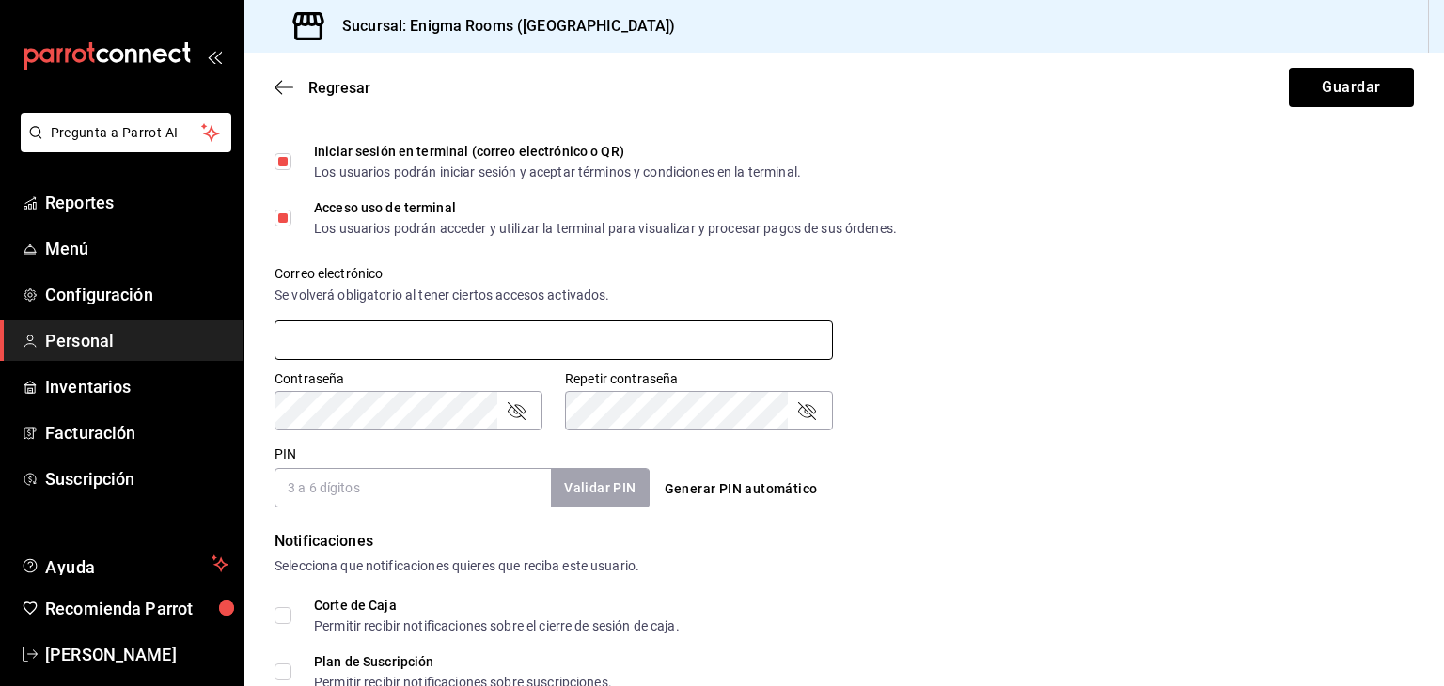
click at [398, 340] on input "text" at bounding box center [554, 340] width 558 height 39
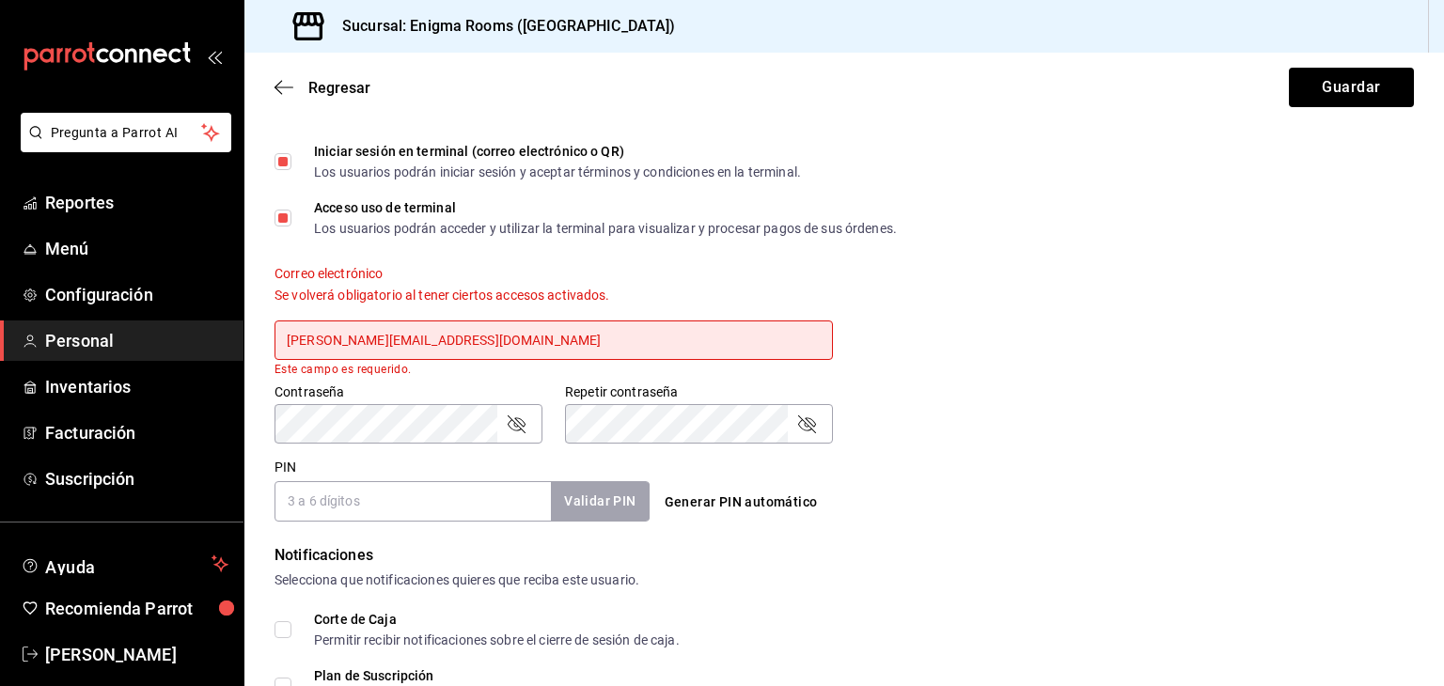
type input "[PERSON_NAME][EMAIL_ADDRESS][DOMAIN_NAME]"
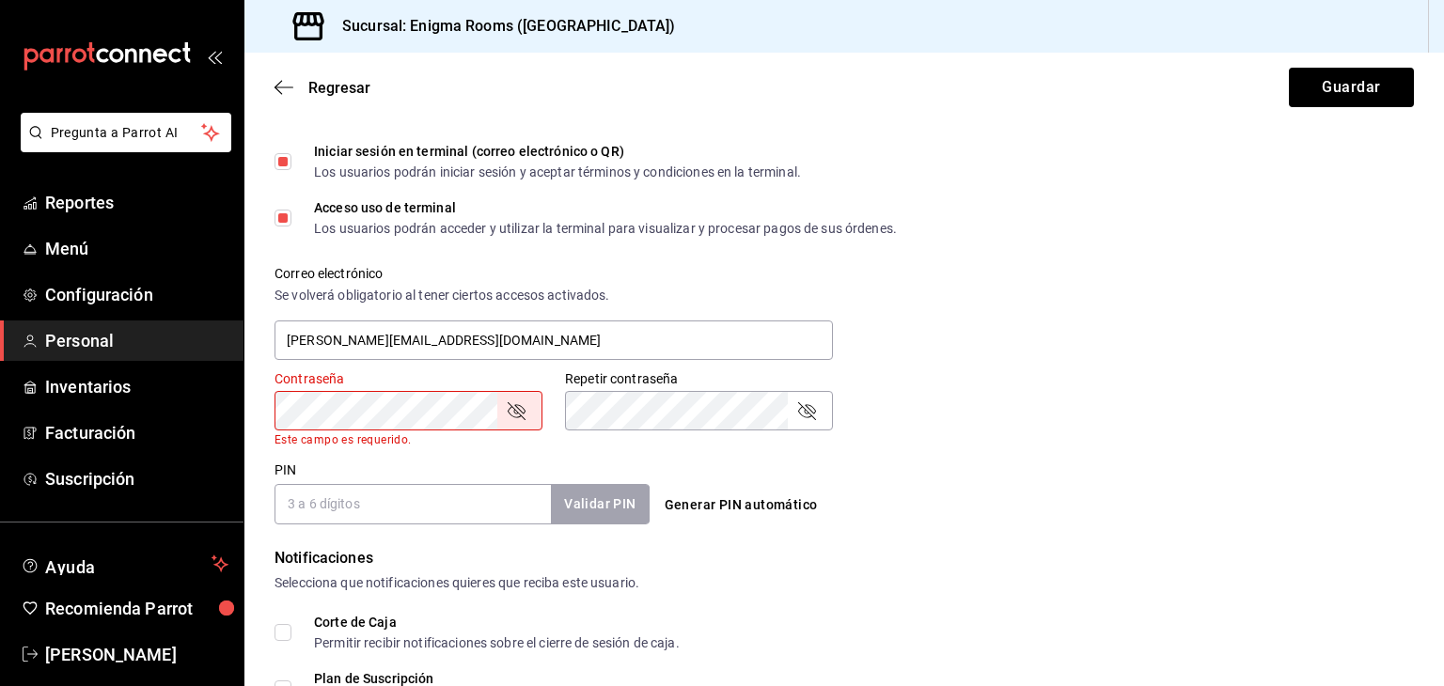
click at [286, 616] on label "Corte de Caja Permitir recibir notificaciones sobre el cierre de sesión de caja." at bounding box center [477, 633] width 405 height 34
click at [286, 624] on input "Corte de Caja Permitir recibir notificaciones sobre el cierre de sesión de caja." at bounding box center [283, 632] width 17 height 17
checkbox input "true"
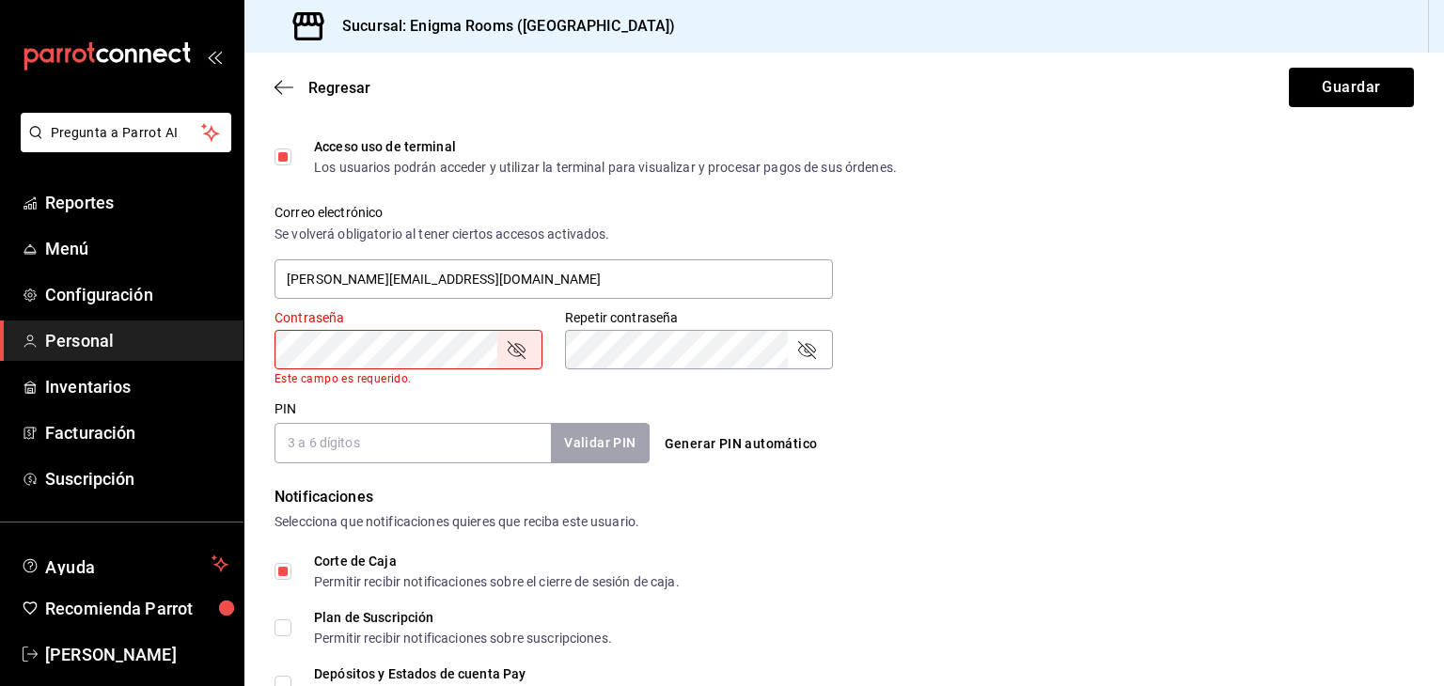
scroll to position [658, 0]
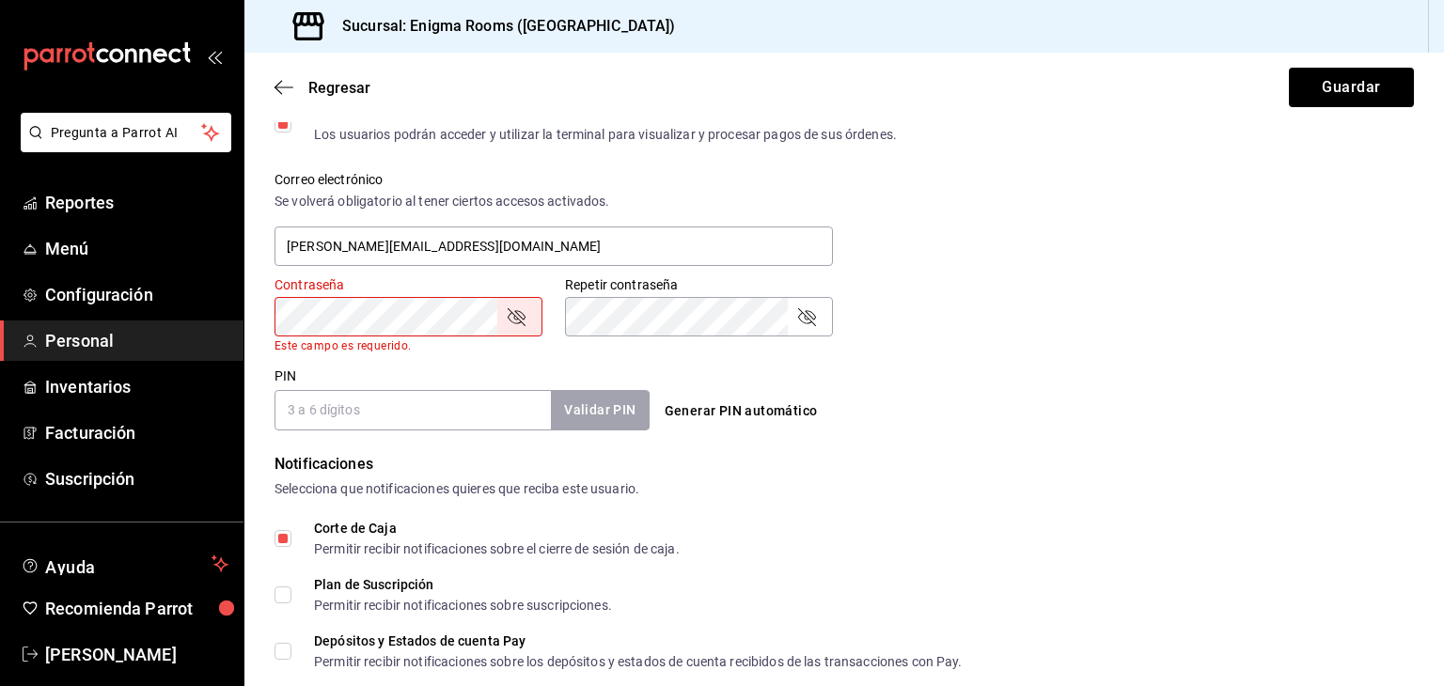
click at [284, 598] on input "Plan de Suscripción Permitir recibir notificaciones sobre suscripciones." at bounding box center [283, 595] width 17 height 17
checkbox input "true"
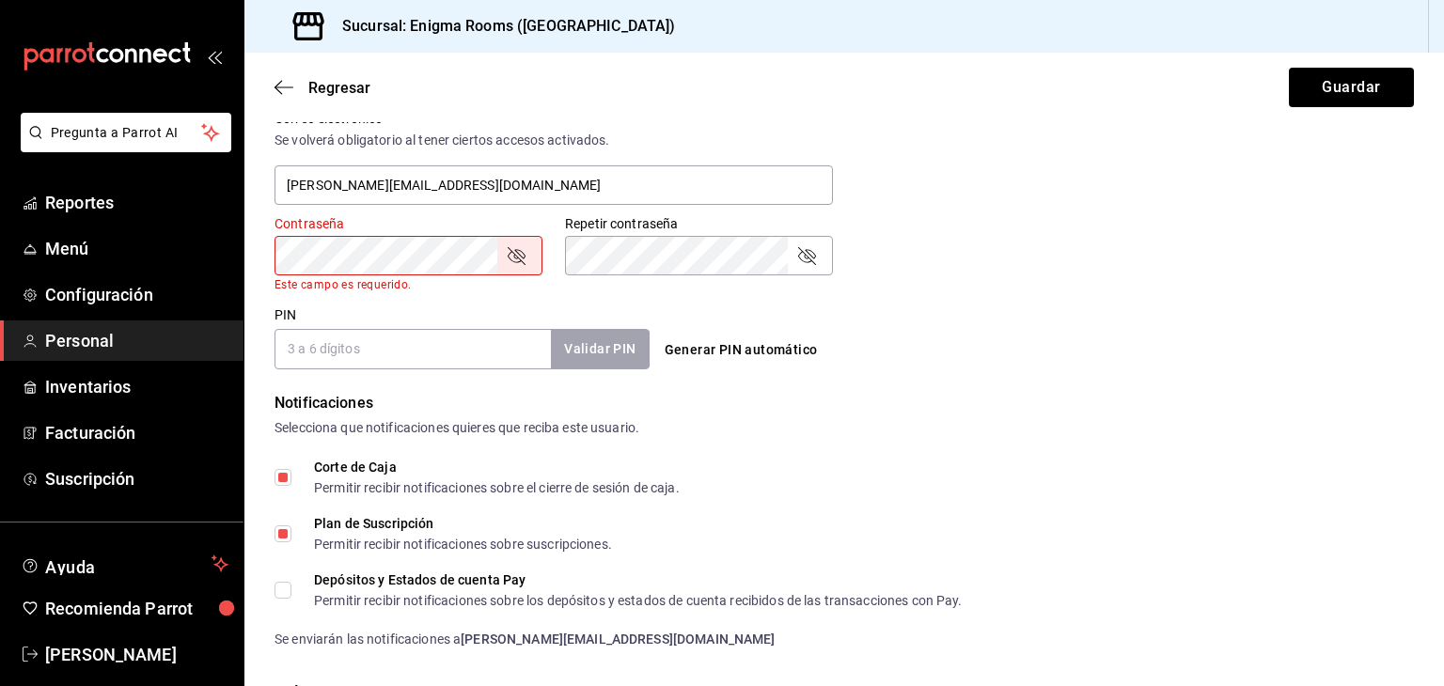
scroll to position [846, 0]
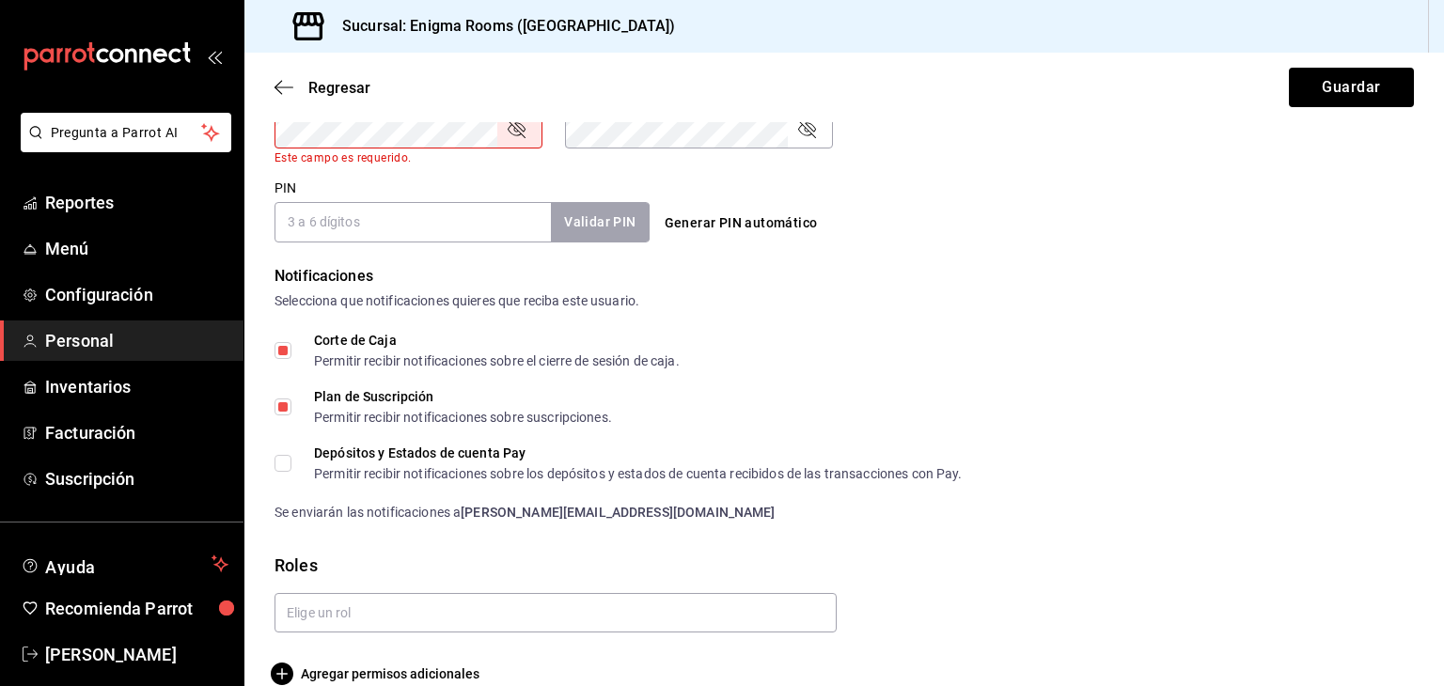
click at [279, 464] on input "Depósitos y Estados de cuenta Pay Permitir recibir notificaciones sobre los dep…" at bounding box center [283, 463] width 17 height 17
checkbox input "true"
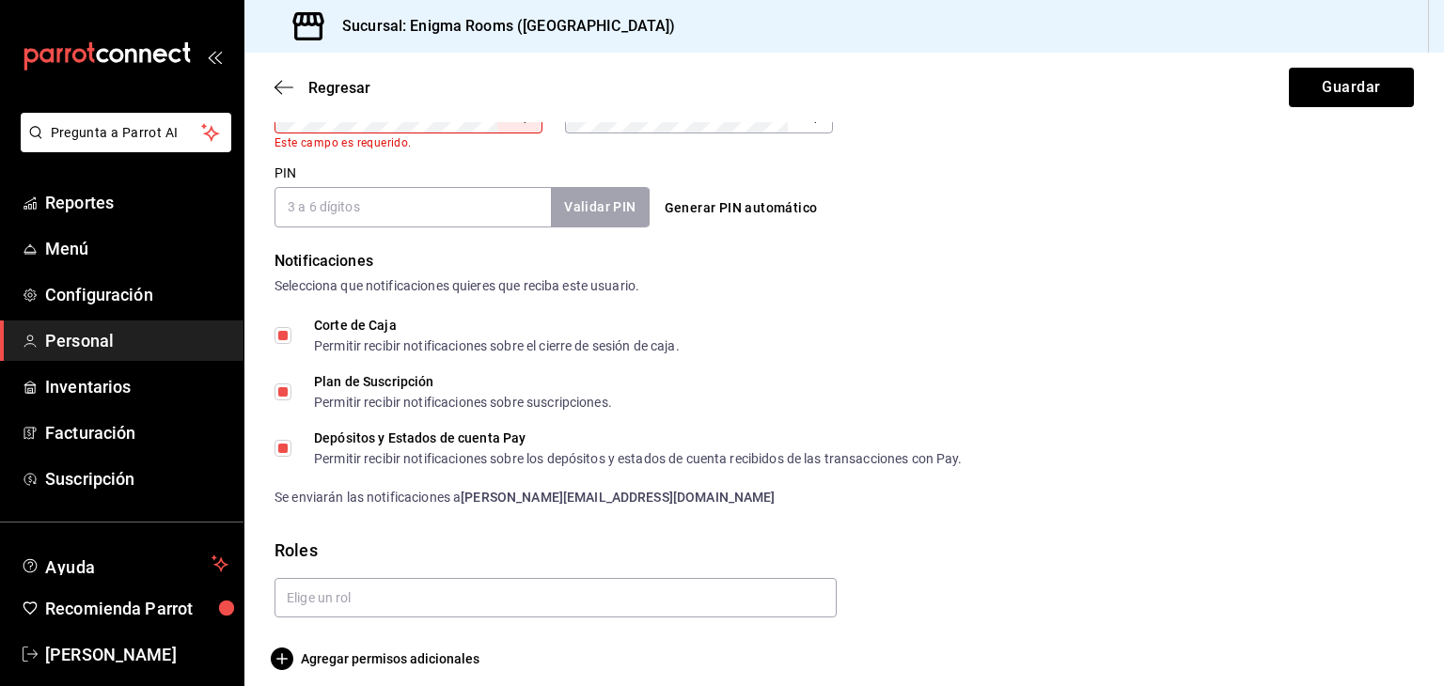
scroll to position [875, 0]
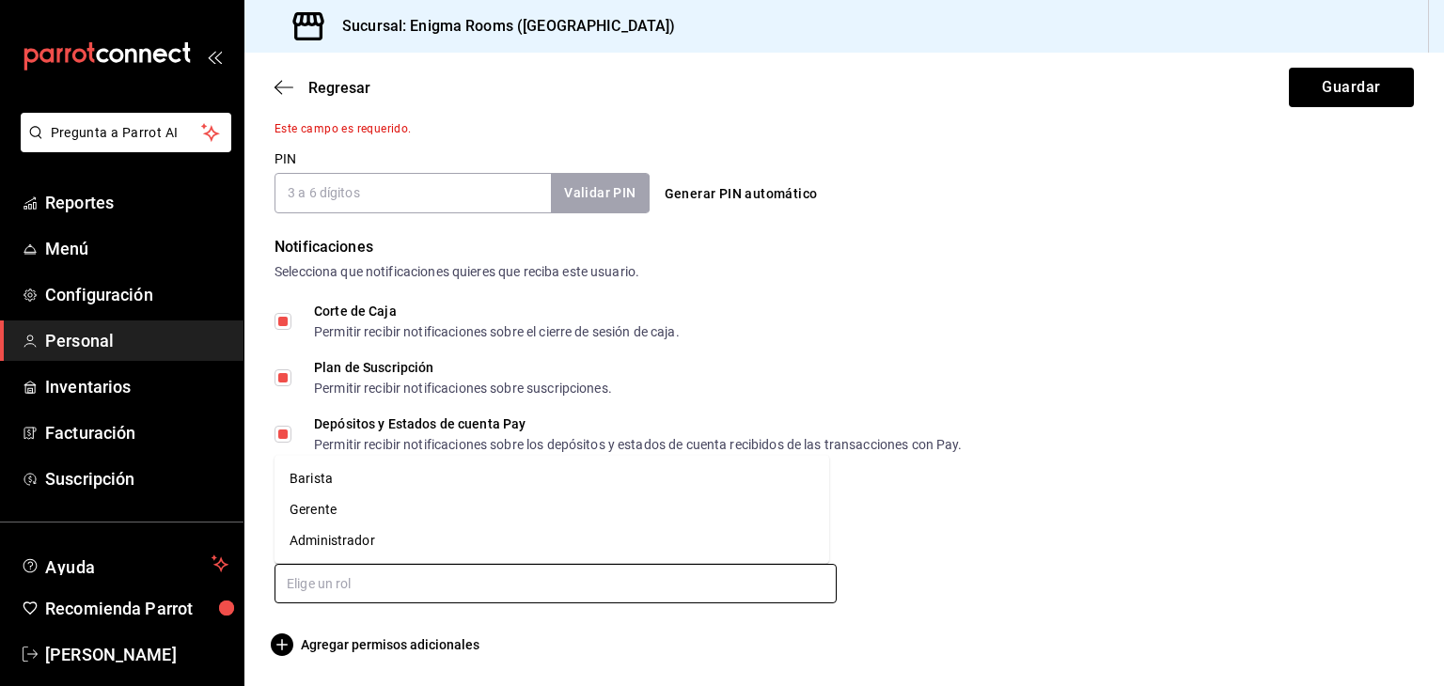
click at [410, 584] on input "text" at bounding box center [556, 583] width 562 height 39
click at [381, 544] on li "Administrador" at bounding box center [552, 541] width 555 height 31
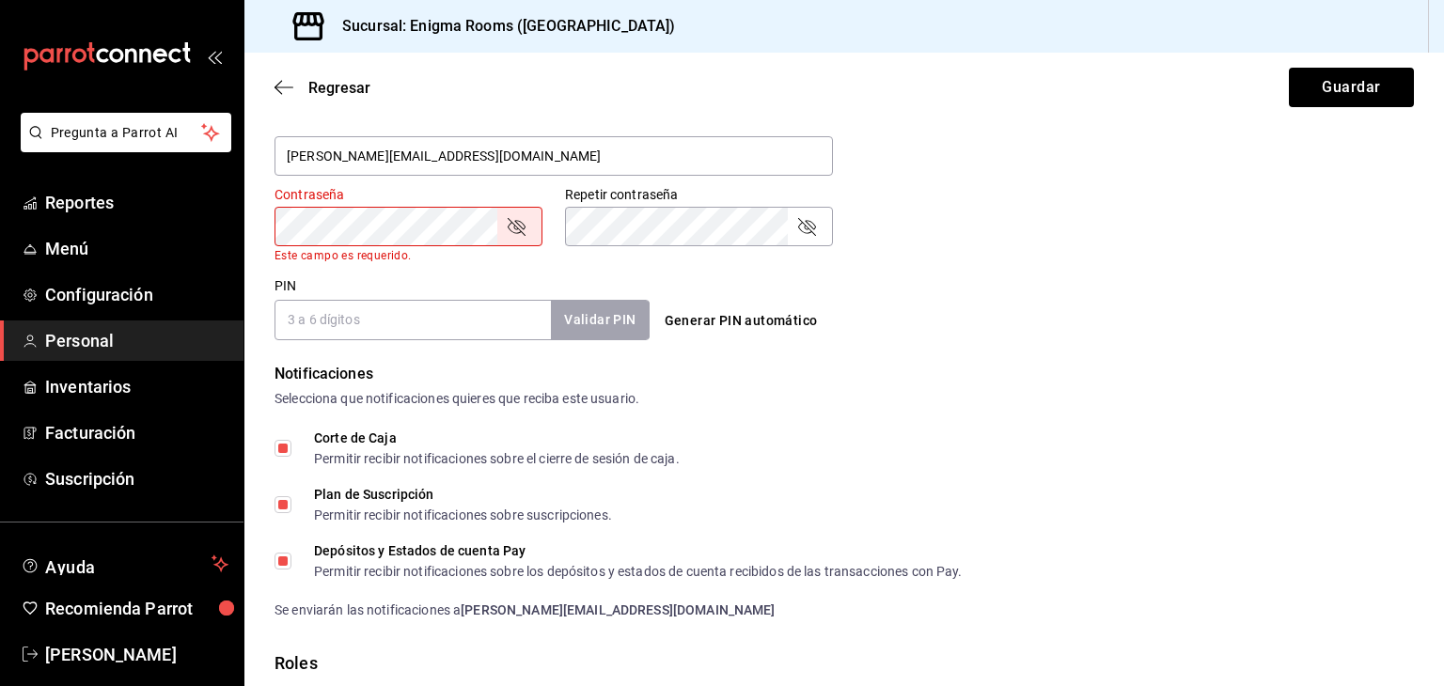
scroll to position [654, 0]
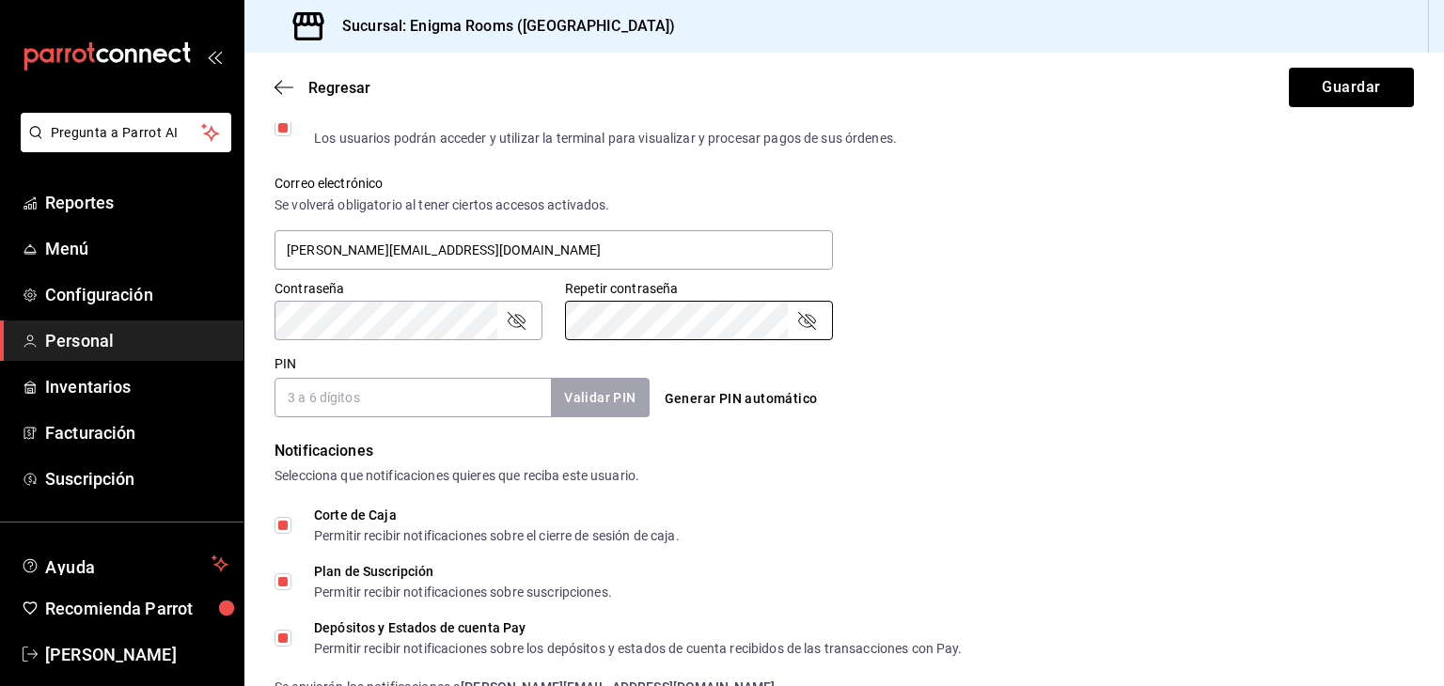
click at [523, 317] on icon "passwordField" at bounding box center [516, 320] width 23 height 23
click at [521, 409] on input "PIN" at bounding box center [413, 397] width 276 height 39
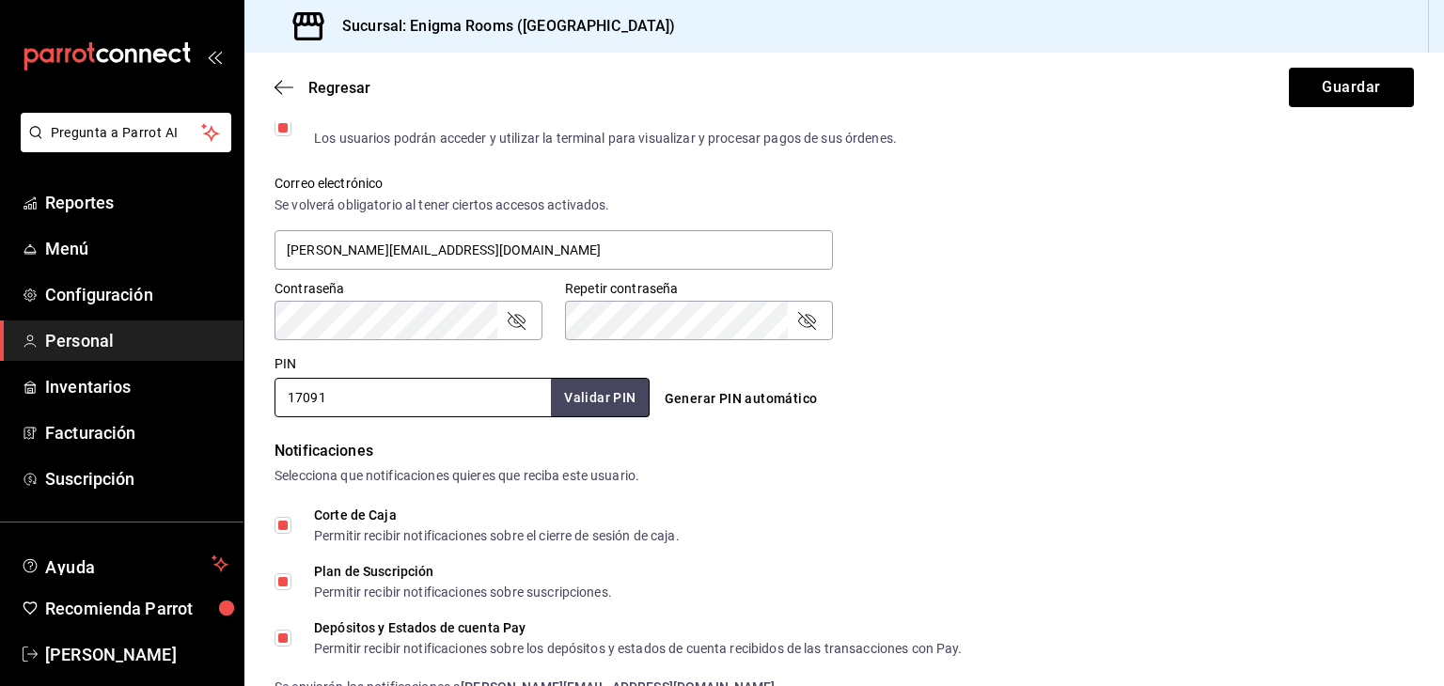
type input "17091"
click at [771, 423] on form "Datos personales Nombre [PERSON_NAME] Dotor Número celular (opcional) [PHONE_NU…" at bounding box center [845, 202] width 1140 height 1439
click at [607, 399] on button "Validar PIN" at bounding box center [599, 398] width 100 height 40
click at [524, 322] on icon "passwordField" at bounding box center [516, 320] width 23 height 23
click at [526, 320] on icon "passwordField" at bounding box center [516, 320] width 19 height 13
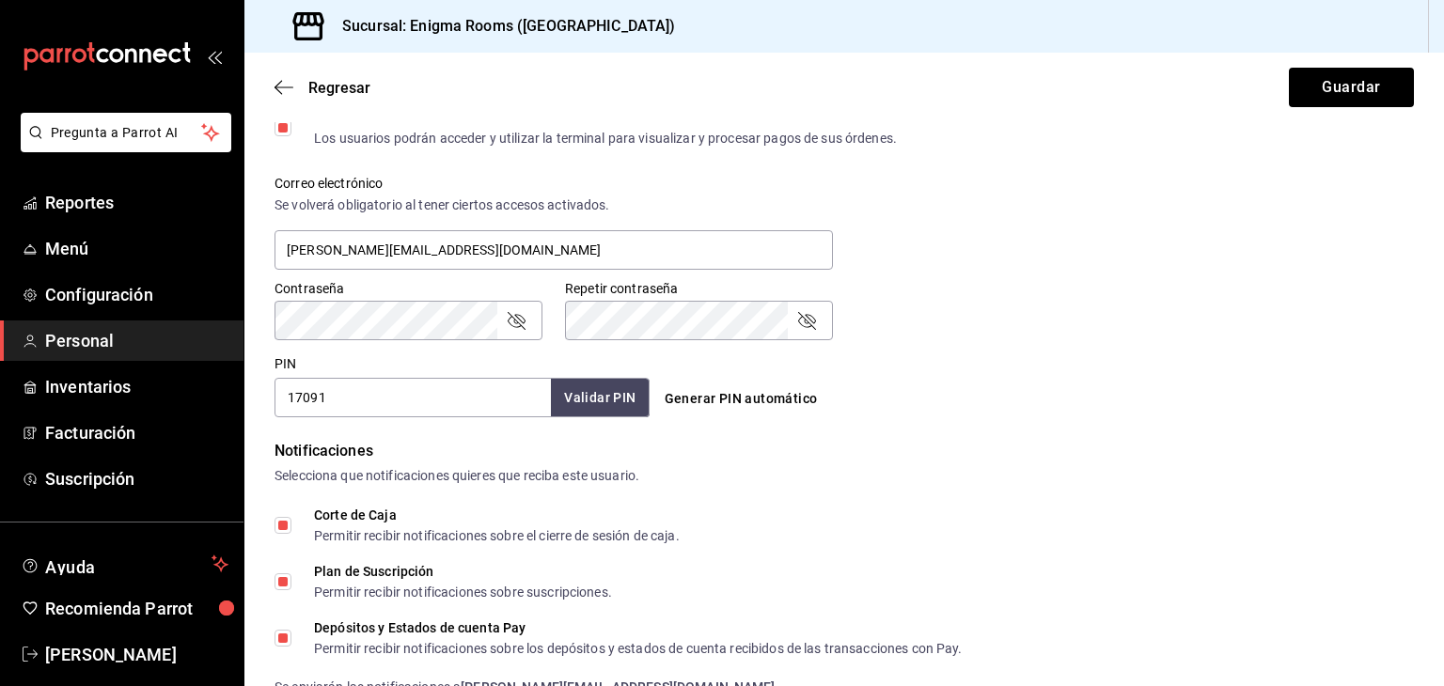
click at [526, 320] on icon "passwordField" at bounding box center [516, 320] width 23 height 23
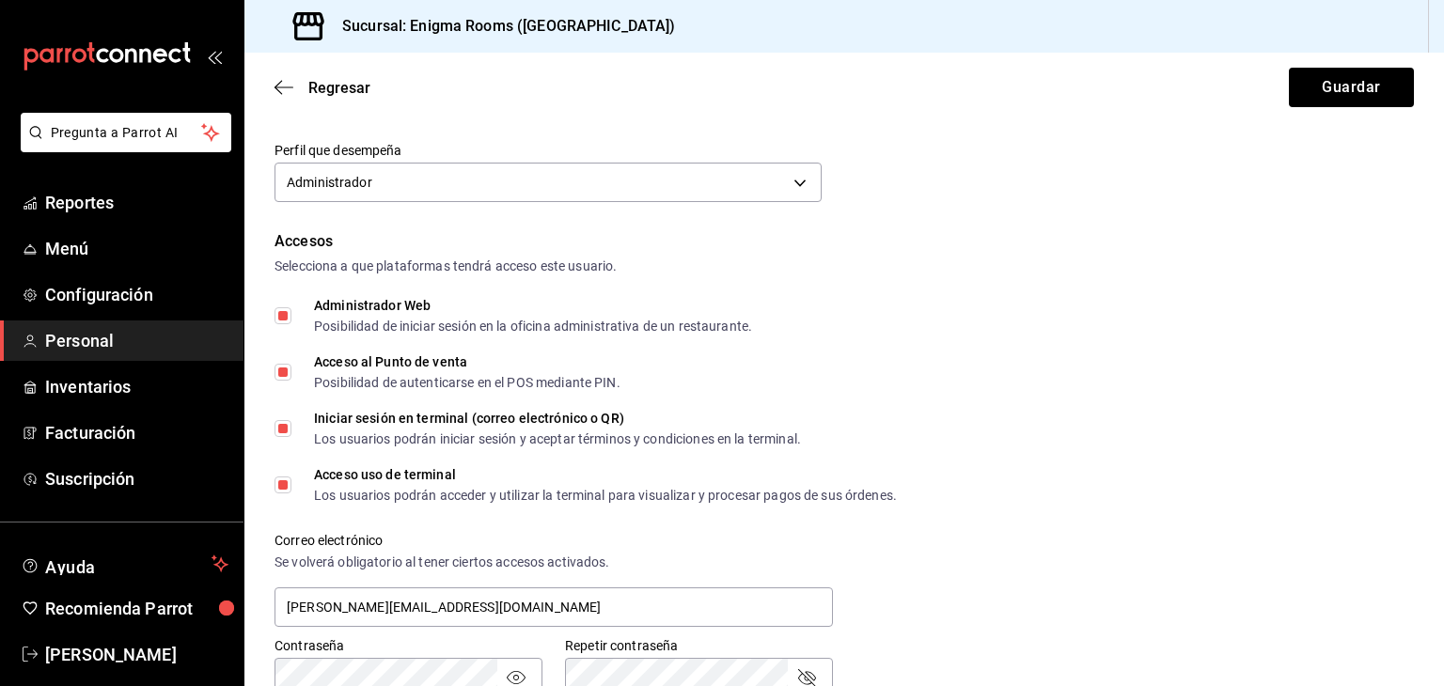
scroll to position [297, 0]
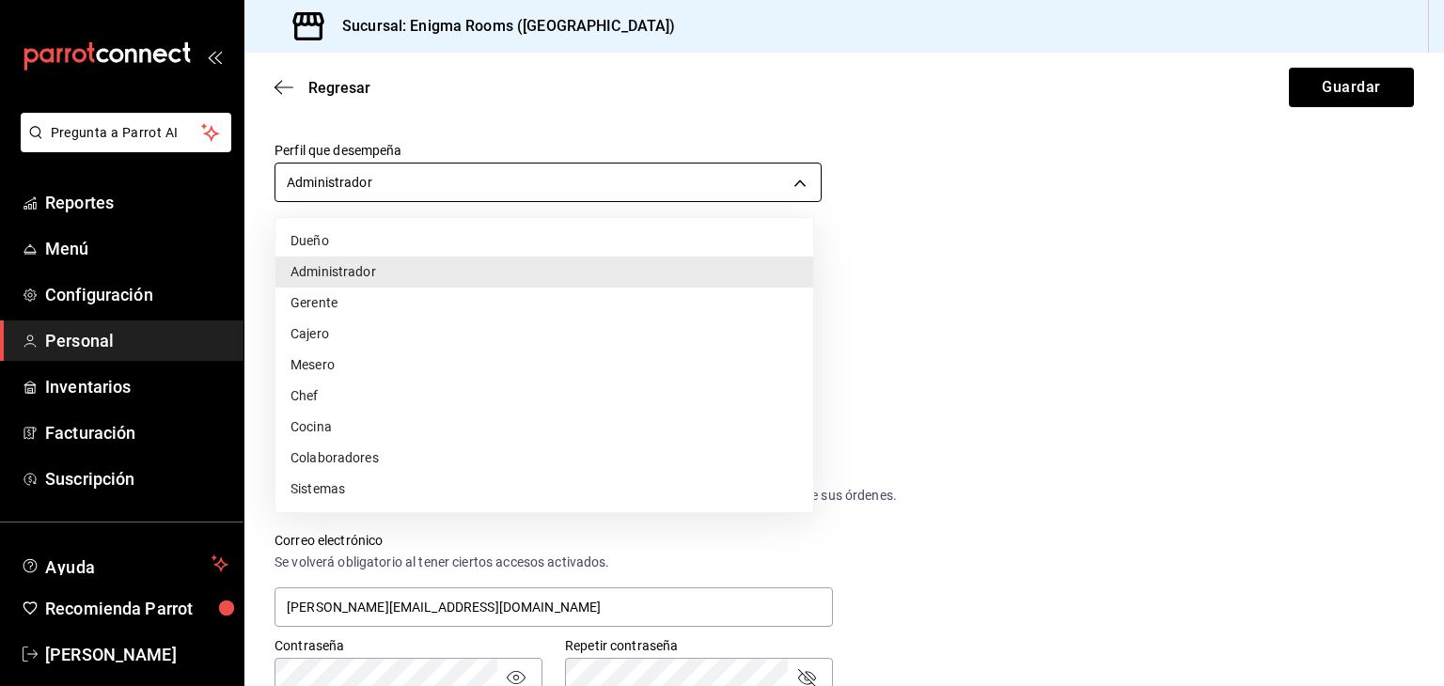
click at [786, 191] on body "Pregunta a Parrot AI Reportes Menú Configuración Personal Inventarios Facturaci…" at bounding box center [722, 343] width 1444 height 686
click at [1009, 279] on div at bounding box center [722, 343] width 1444 height 686
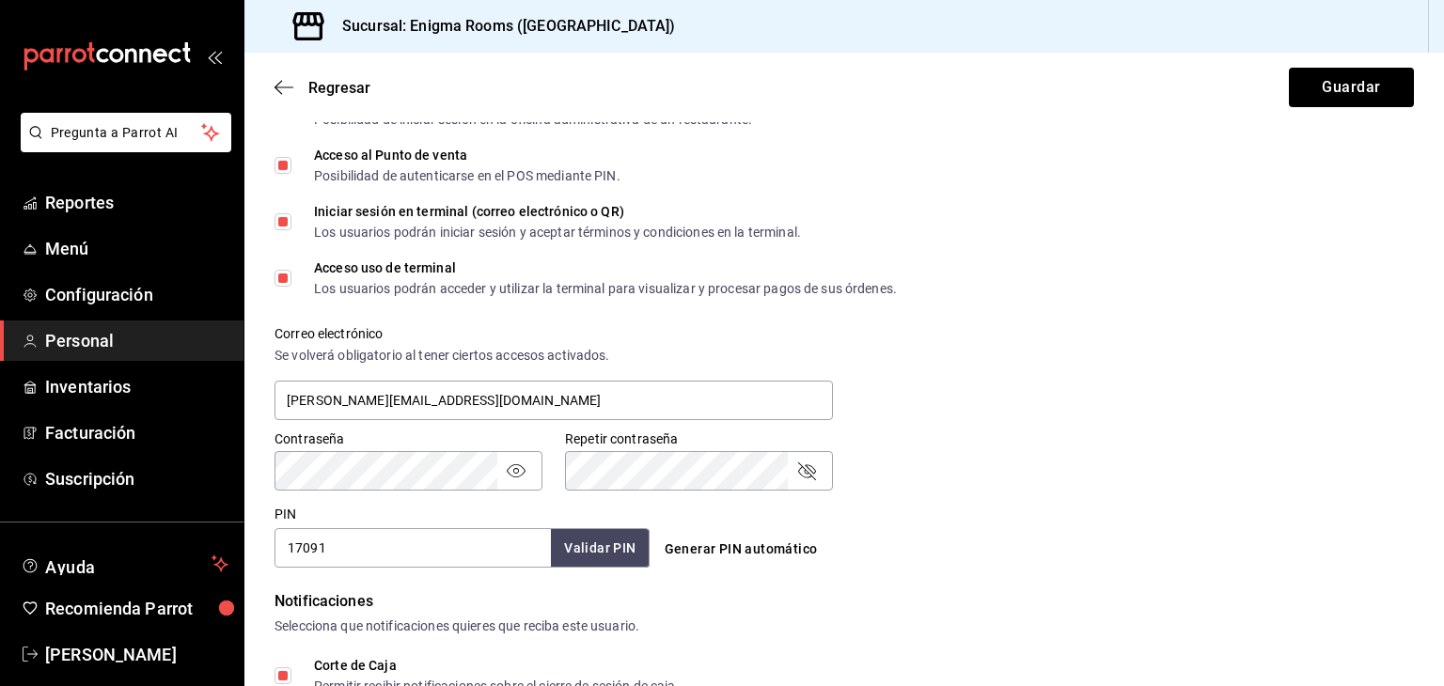
scroll to position [553, 0]
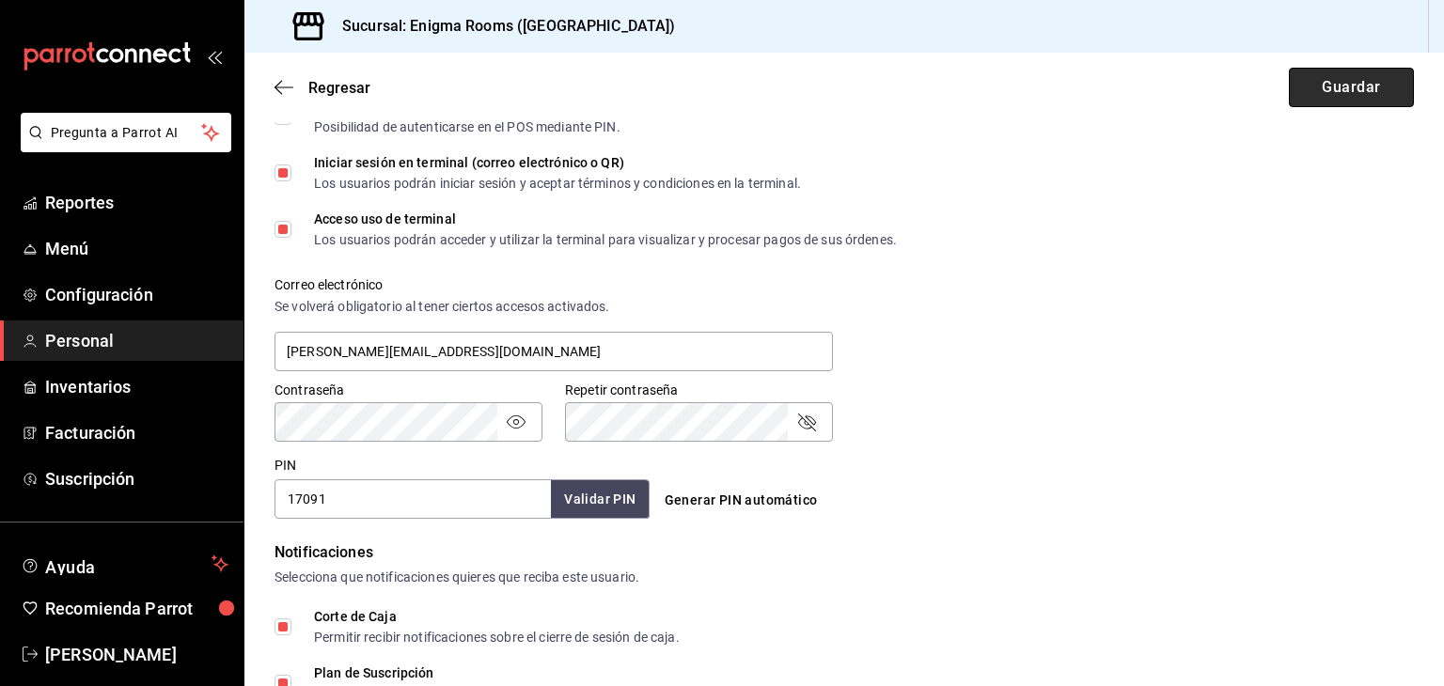
click at [1319, 92] on button "Guardar" at bounding box center [1351, 87] width 125 height 39
